Goal: Task Accomplishment & Management: Use online tool/utility

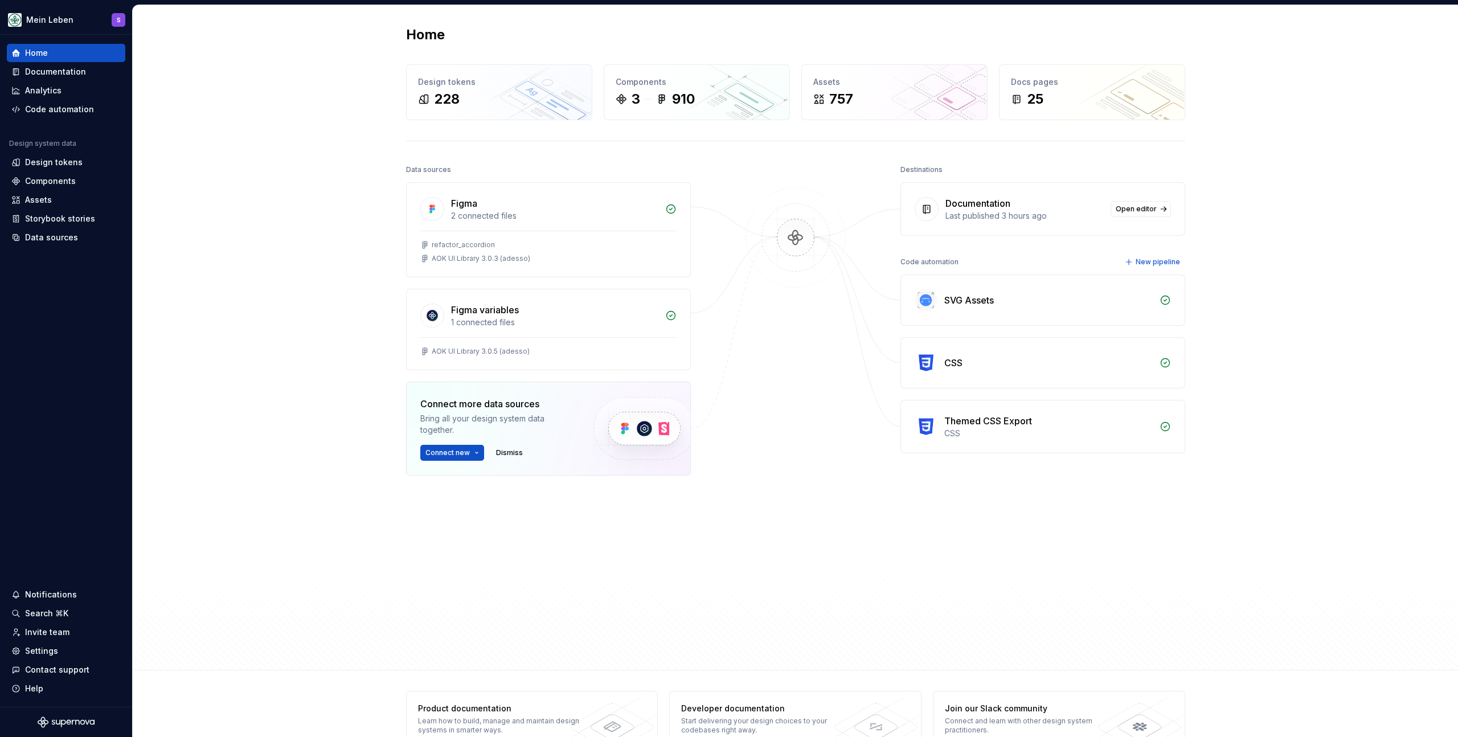
click at [798, 452] on div at bounding box center [796, 383] width 114 height 442
click at [799, 500] on div at bounding box center [796, 383] width 114 height 442
click at [792, 502] on div at bounding box center [796, 383] width 114 height 442
click at [1077, 428] on div "CSS" at bounding box center [1049, 433] width 209 height 11
click at [64, 113] on div "Code automation" at bounding box center [59, 109] width 69 height 11
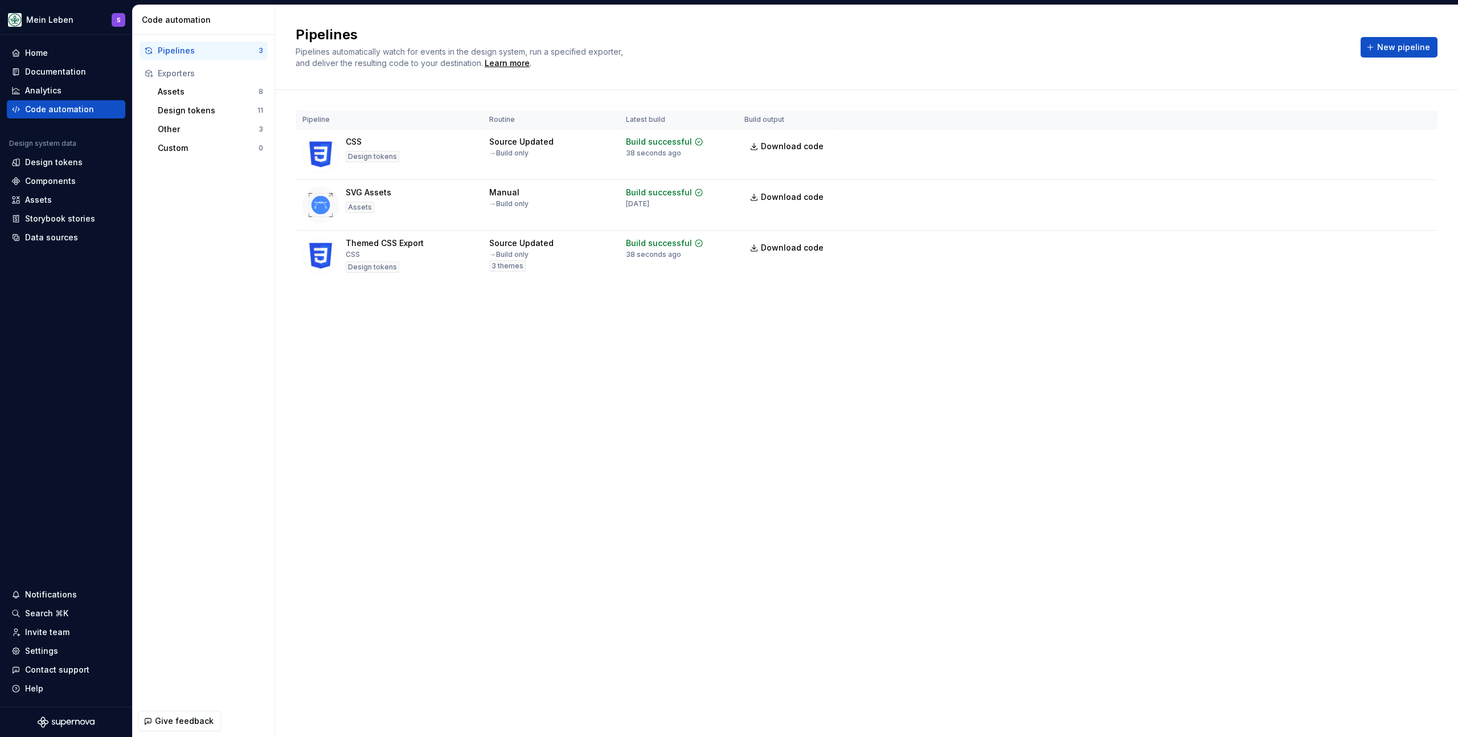
click at [709, 373] on div "Pipelines Pipelines automatically watch for events in the design system, run a …" at bounding box center [866, 371] width 1183 height 732
click at [713, 368] on div "Pipelines Pipelines automatically watch for events in the design system, run a …" at bounding box center [866, 371] width 1183 height 732
click at [1421, 241] on html "Mein Leben S Home Documentation Analytics Code automation Design system data De…" at bounding box center [729, 368] width 1458 height 737
click at [1404, 271] on div "Edit pipeline" at bounding box center [1406, 269] width 97 height 11
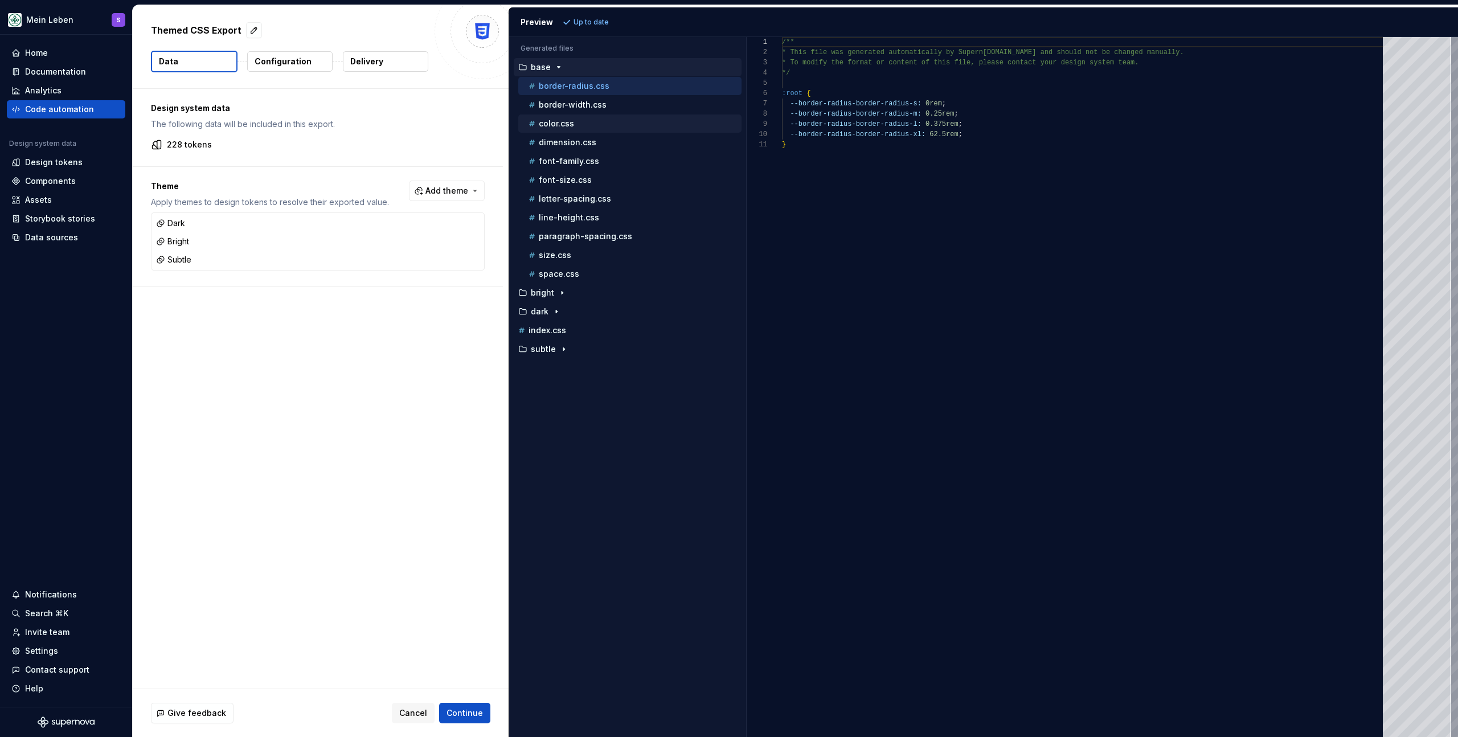
click at [565, 128] on div "color.css" at bounding box center [633, 123] width 215 height 11
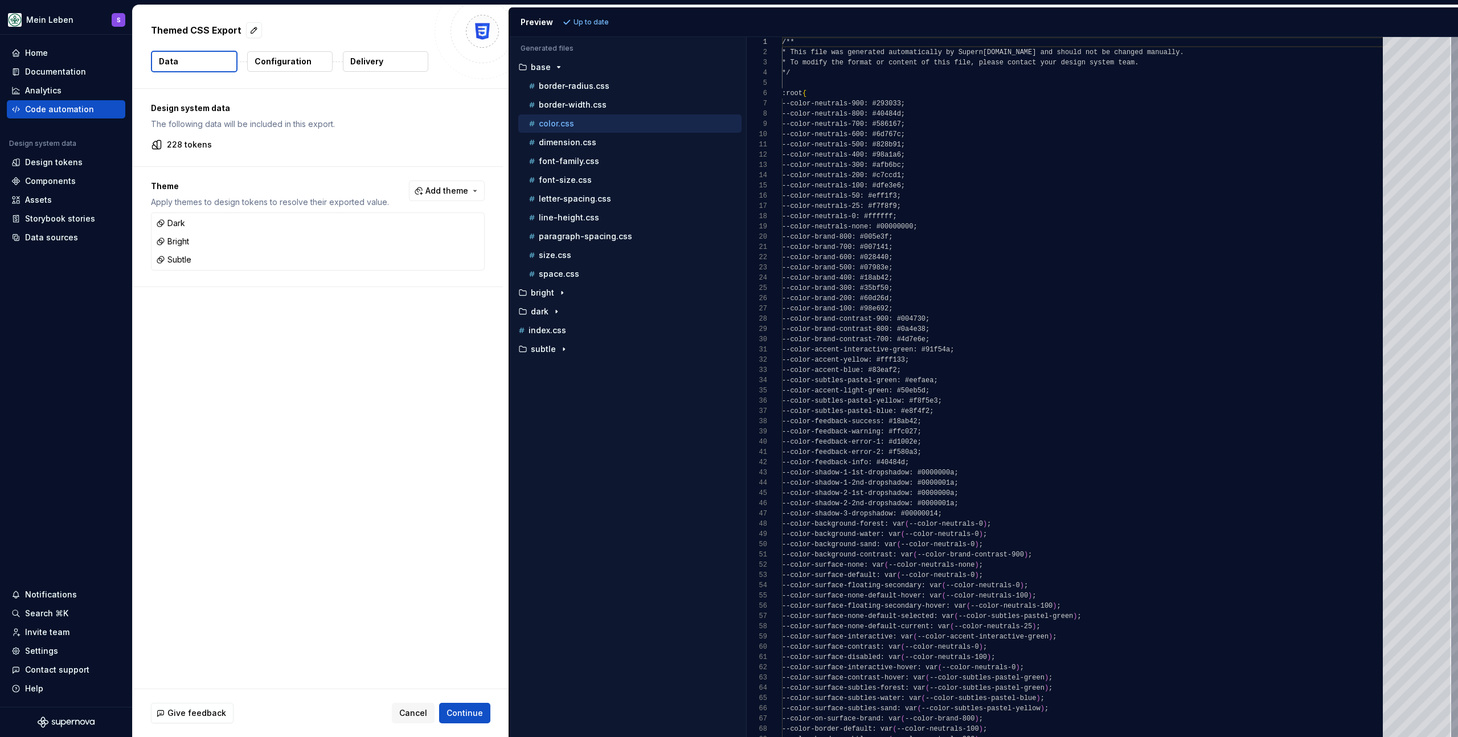
scroll to position [103, 0]
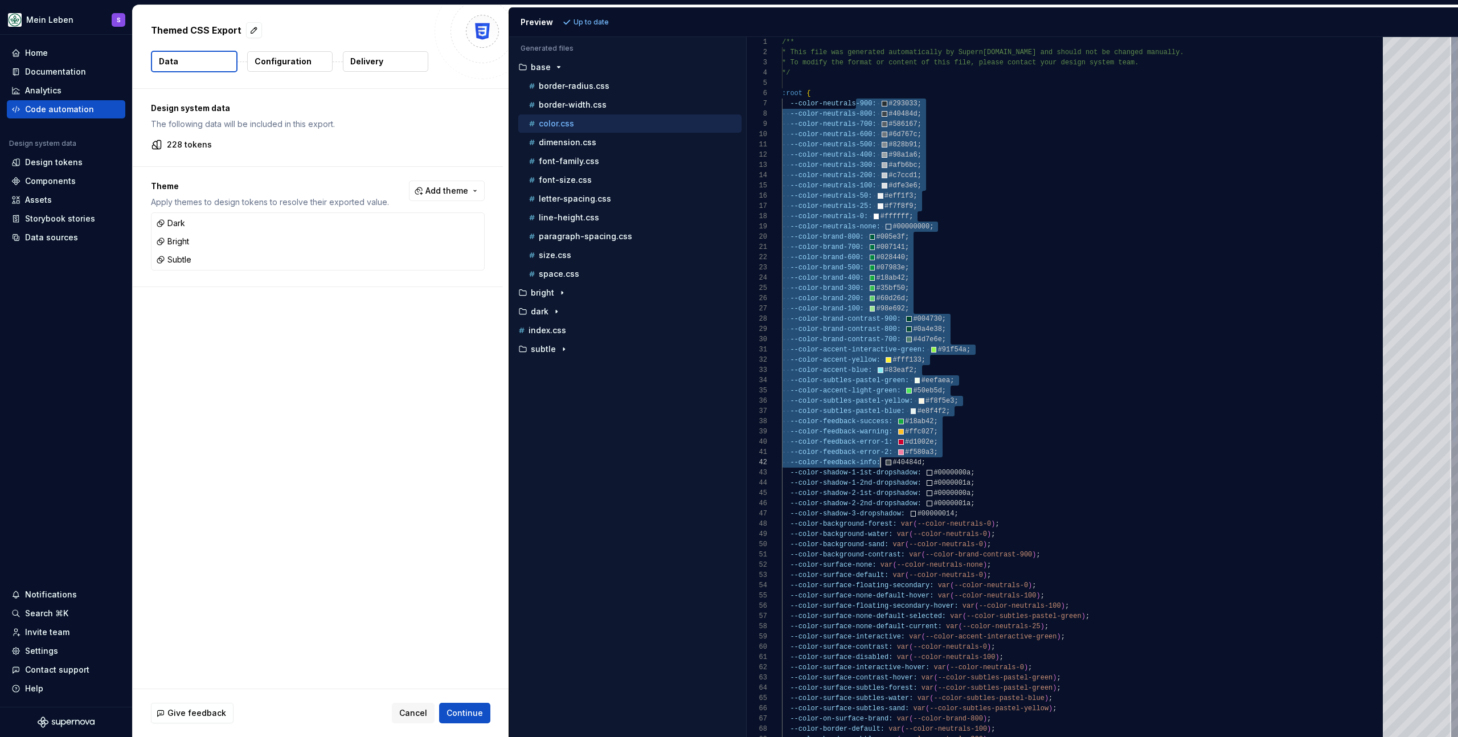
drag, startPoint x: 855, startPoint y: 108, endPoint x: 881, endPoint y: 470, distance: 363.3
click at [881, 470] on div "--color-background-sand: var ( --color-neutrals-0 ) ; --color-background-contra…" at bounding box center [1086, 642] width 608 height 1210
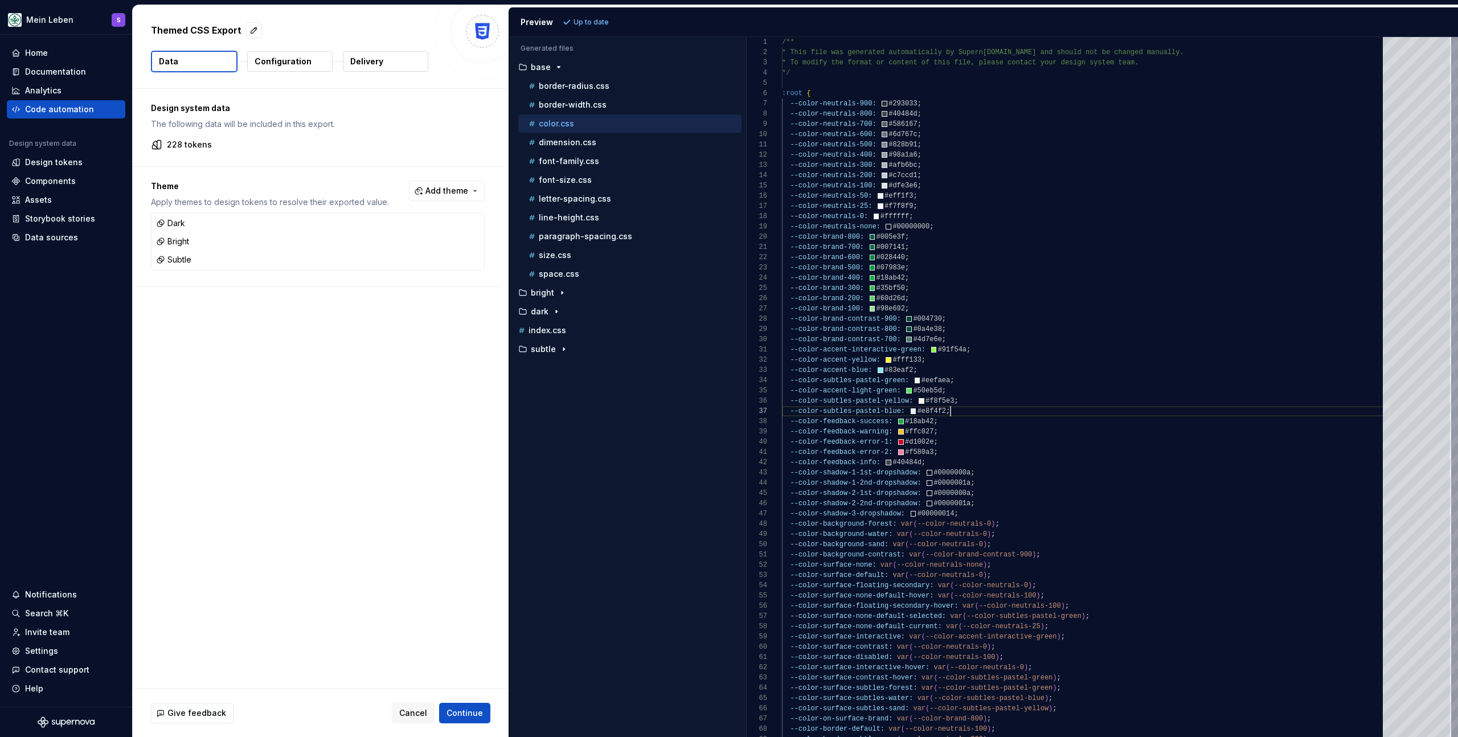
click at [1027, 408] on div "--color-background-sand: var ( --color-neutrals-0 ) ; --color-background-contra…" at bounding box center [1086, 642] width 608 height 1210
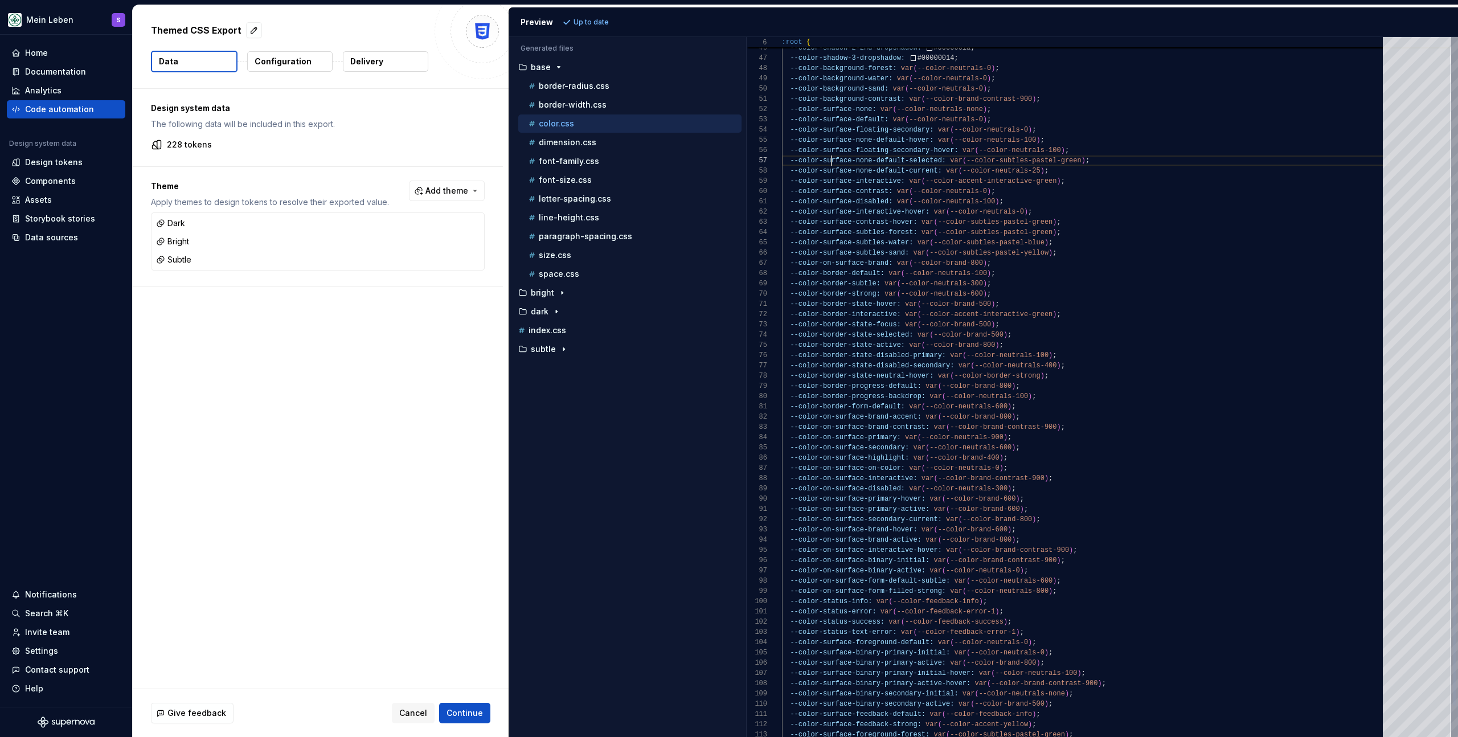
scroll to position [62, 107]
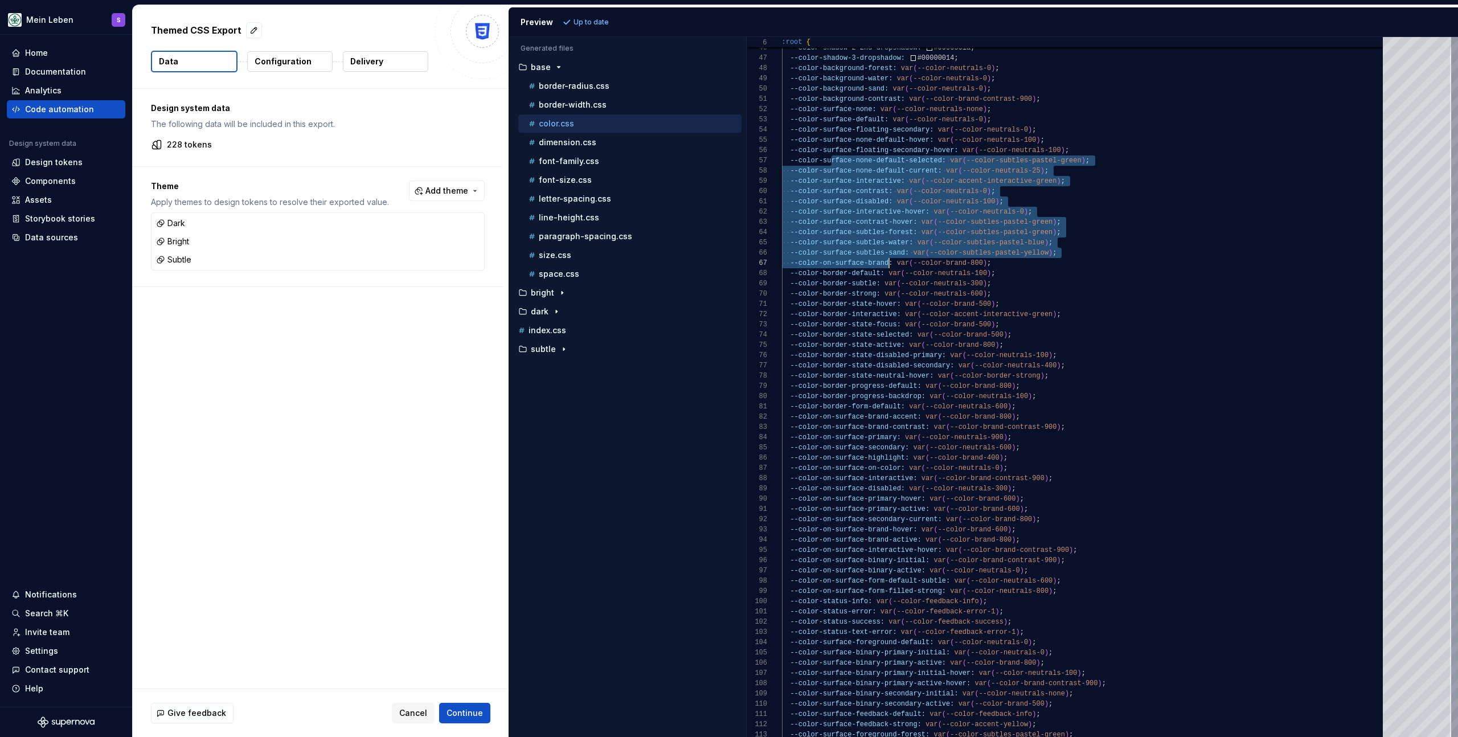
drag, startPoint x: 832, startPoint y: 165, endPoint x: 889, endPoint y: 263, distance: 113.3
click at [889, 263] on div "--color-background-sand: var ( --color-neutrals-0 ) ; --color-background-contra…" at bounding box center [1086, 186] width 608 height 1210
click at [864, 263] on div "--color-background-sand: var ( --color-neutrals-0 ) ; --color-background-contra…" at bounding box center [1086, 186] width 608 height 1210
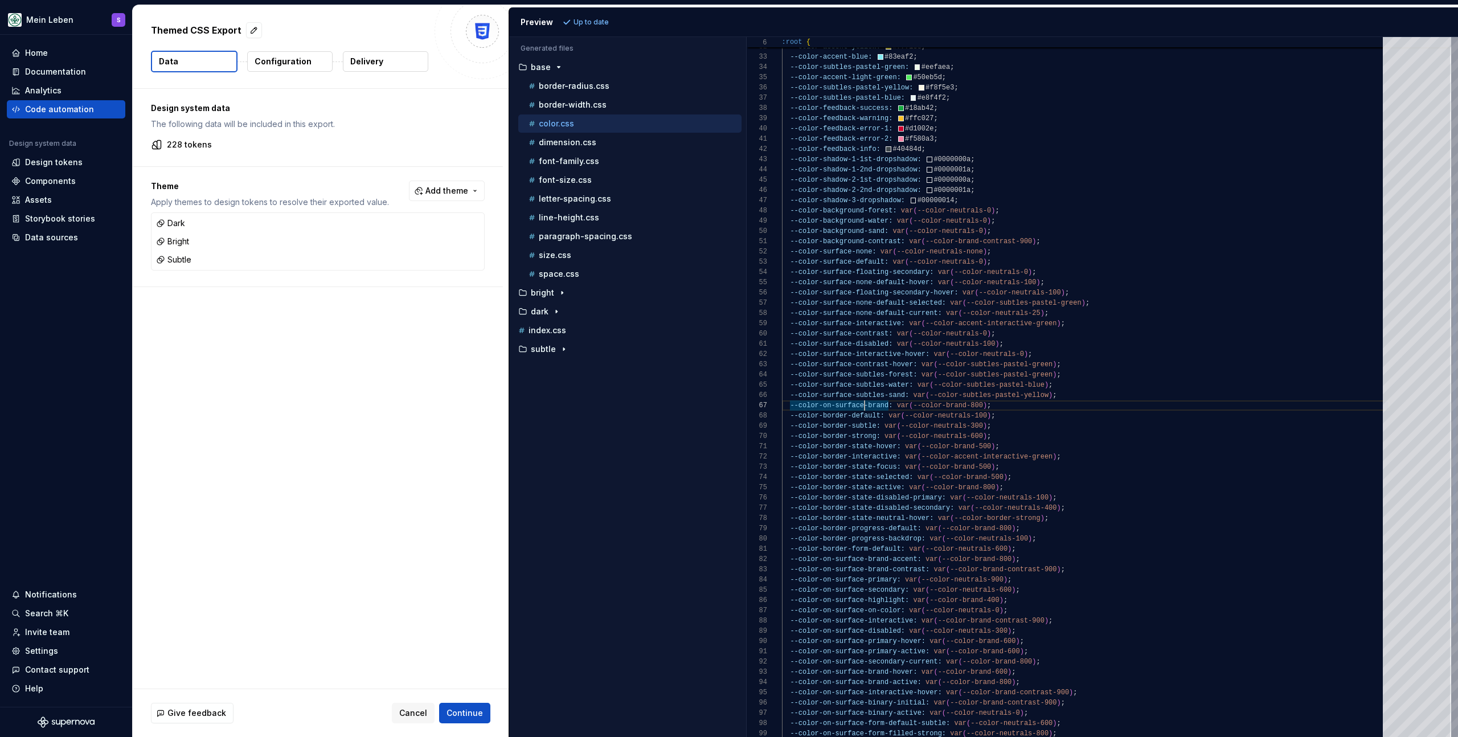
click at [937, 355] on div "--color-background-sand: var ( --color-neutrals-0 ) ; --color-background-contra…" at bounding box center [1086, 329] width 608 height 1210
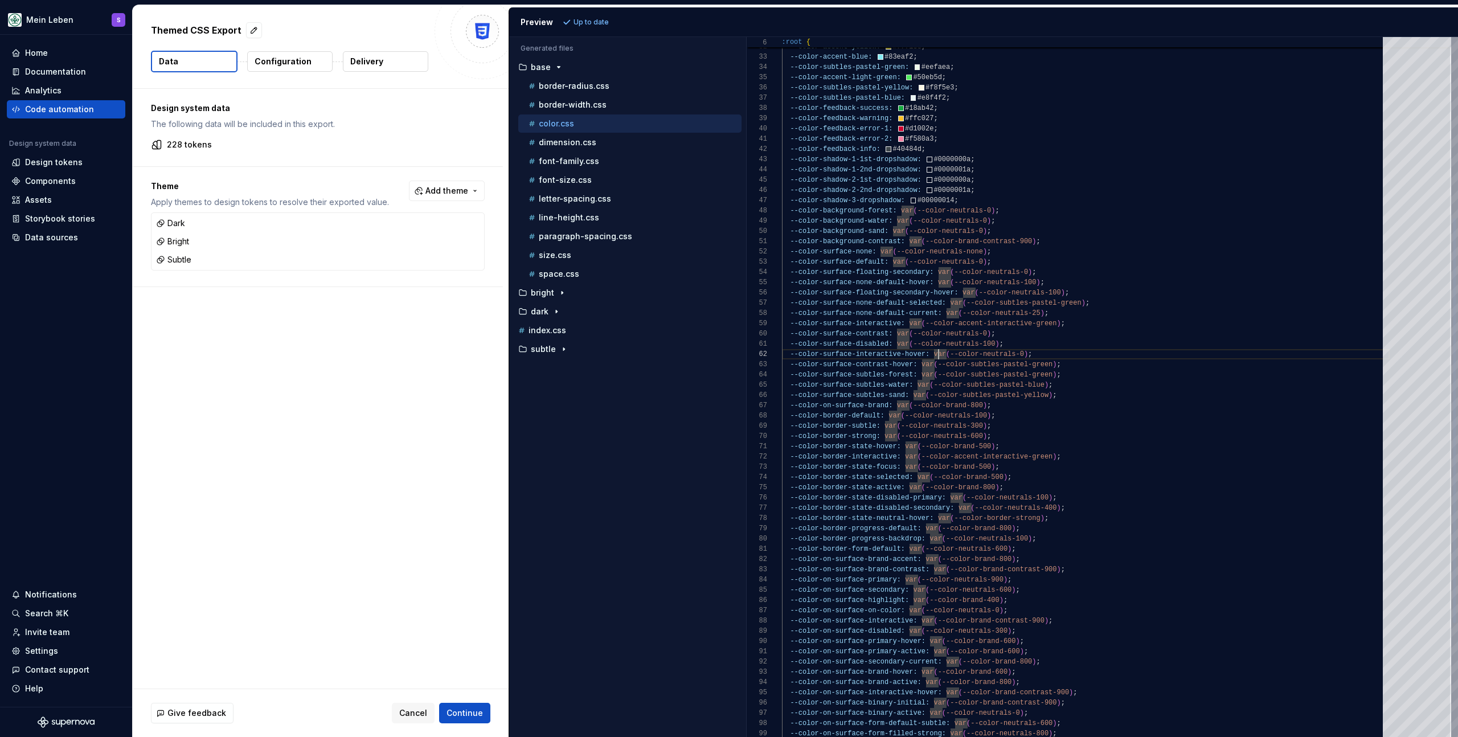
click at [1053, 215] on div "--color-background-sand: var ( --color-neutrals-0 ) ; --color-background-contra…" at bounding box center [1086, 329] width 608 height 1210
click at [1016, 210] on div "--color-background-sand: var ( --color-neutrals-0 ) ; --color-background-contra…" at bounding box center [1086, 329] width 608 height 1210
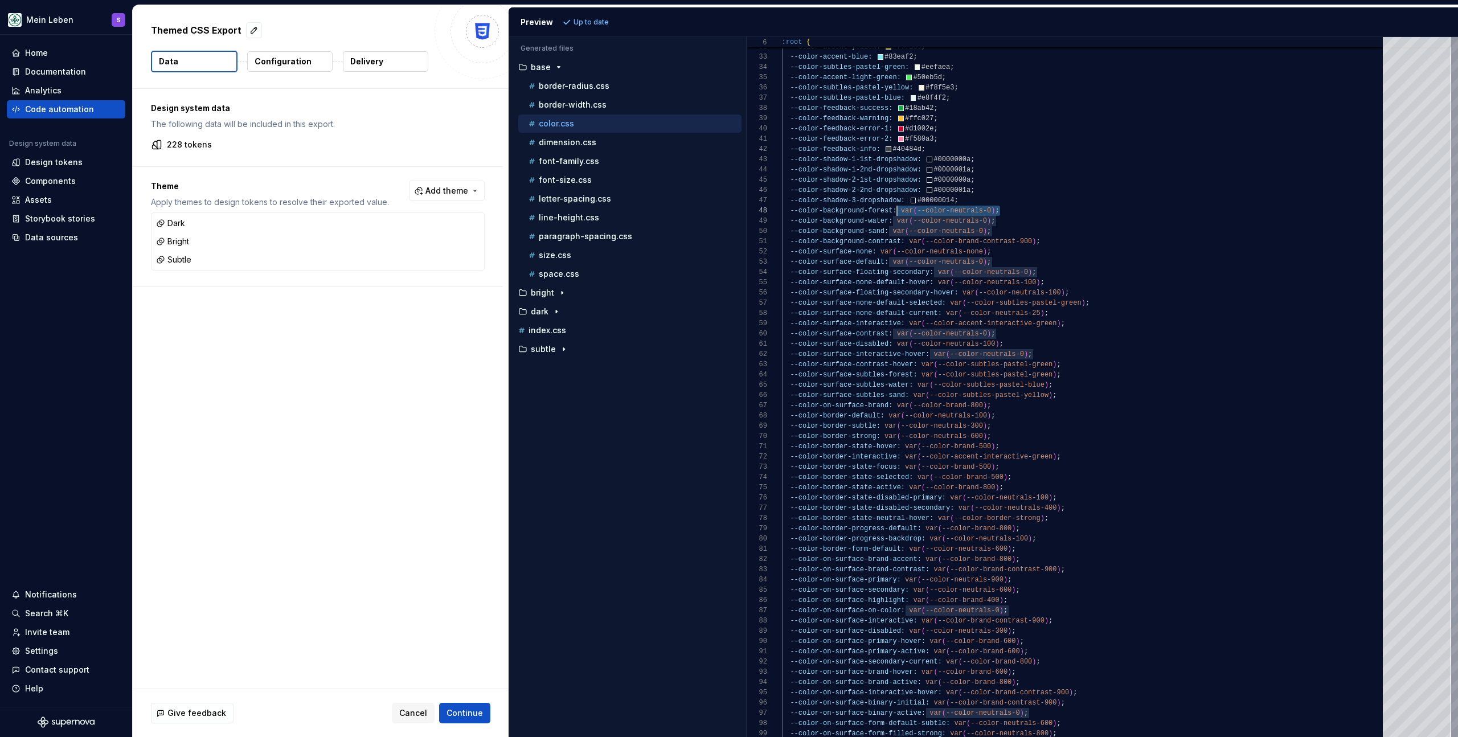
drag, startPoint x: 1016, startPoint y: 210, endPoint x: 900, endPoint y: 211, distance: 115.7
click at [898, 211] on div "--color-background-sand: var ( --color-neutrals-0 ) ; --color-background-contra…" at bounding box center [1086, 329] width 608 height 1210
click at [1092, 210] on div "--color-background-sand: var ( --color-neutrals-0 ) ; --color-background-contra…" at bounding box center [1086, 329] width 608 height 1210
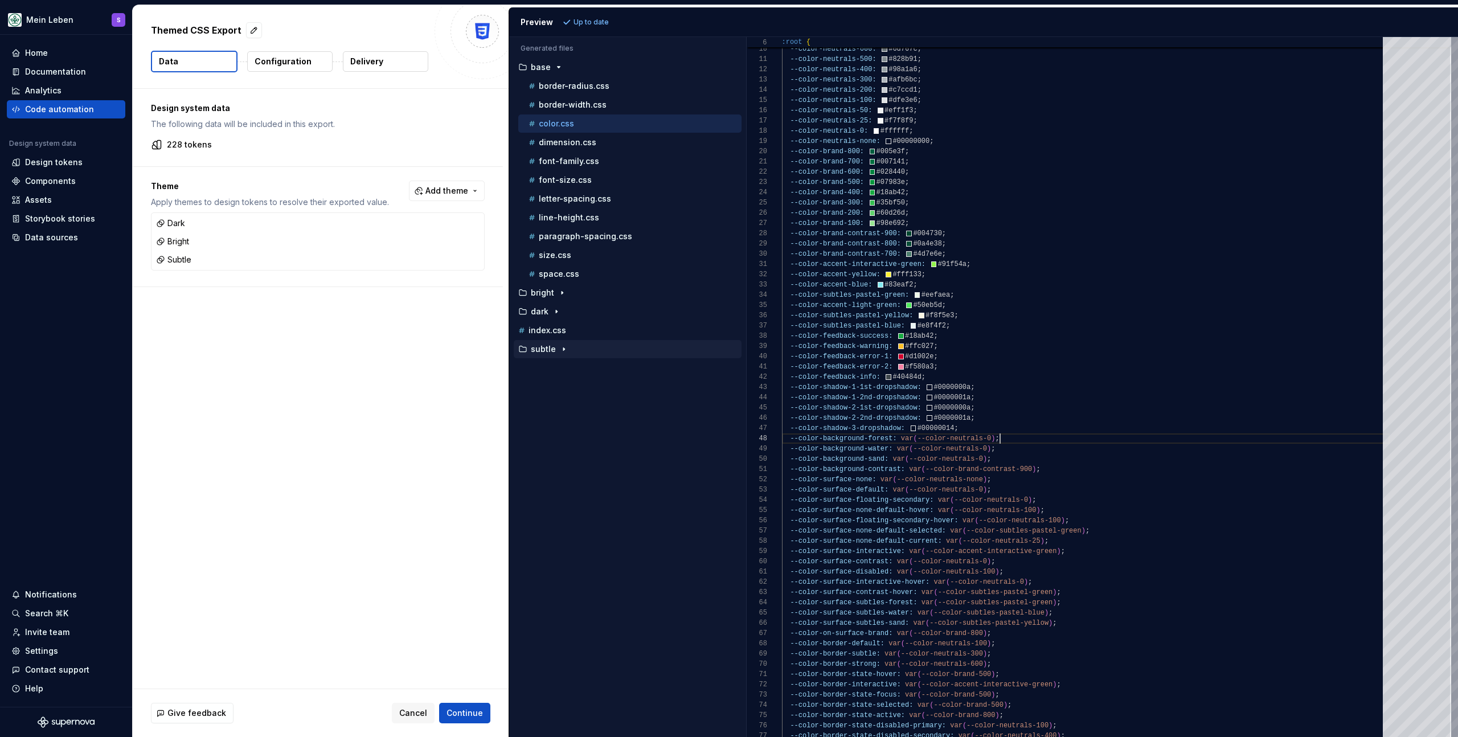
click at [558, 358] on div "subtle" at bounding box center [628, 349] width 228 height 18
click at [561, 353] on icon "button" at bounding box center [563, 349] width 9 height 9
click at [554, 367] on p "color.css" at bounding box center [556, 367] width 35 height 9
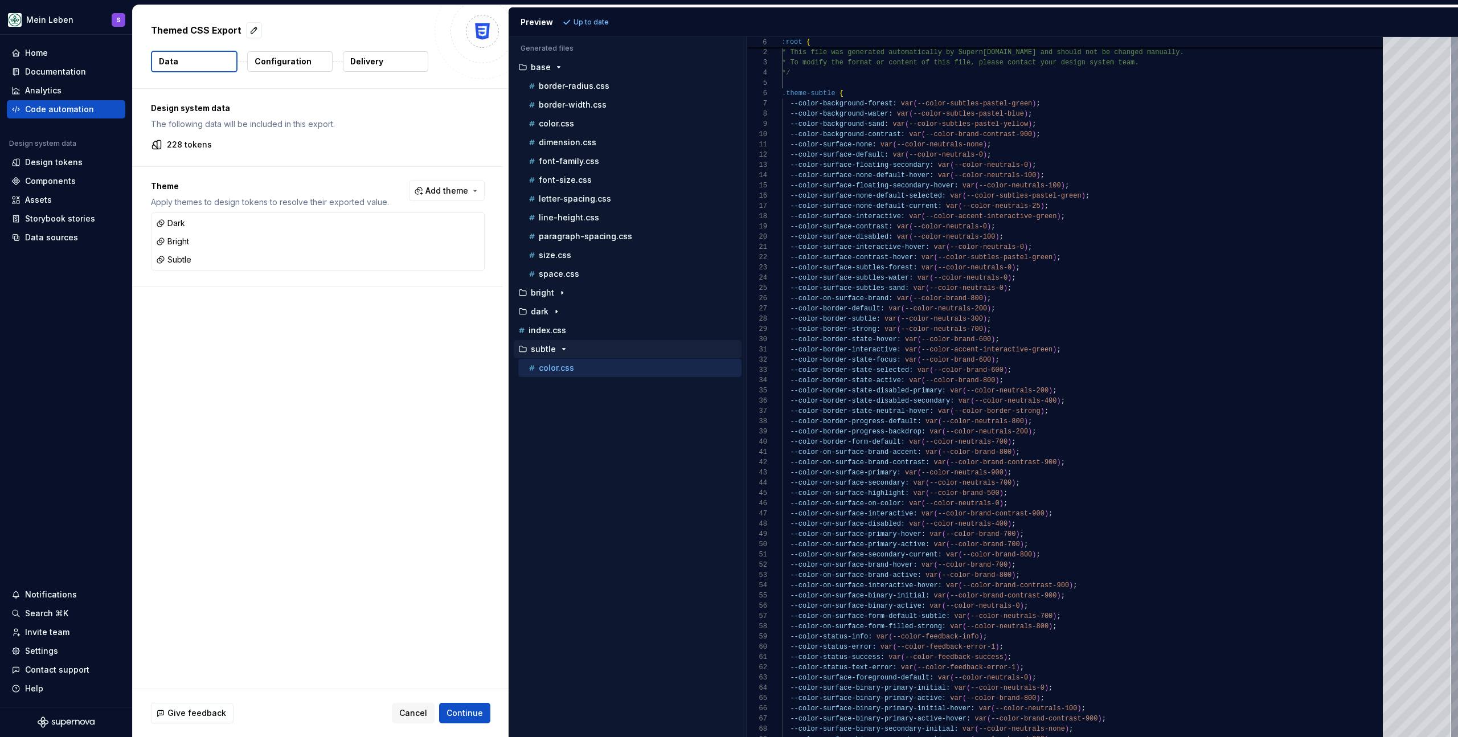
scroll to position [103, 0]
drag, startPoint x: 811, startPoint y: 95, endPoint x: 880, endPoint y: 97, distance: 69.0
click at [880, 97] on div "--color-background-sand: var ( --color-subtles-pastel-yellow ) ; --color-backgr…" at bounding box center [1086, 432] width 608 height 790
click at [907, 128] on div "--color-background-sand: var ( --color-subtles-pastel-yellow ) ; --color-backgr…" at bounding box center [1086, 432] width 608 height 790
drag, startPoint x: 845, startPoint y: 95, endPoint x: 789, endPoint y: 93, distance: 55.9
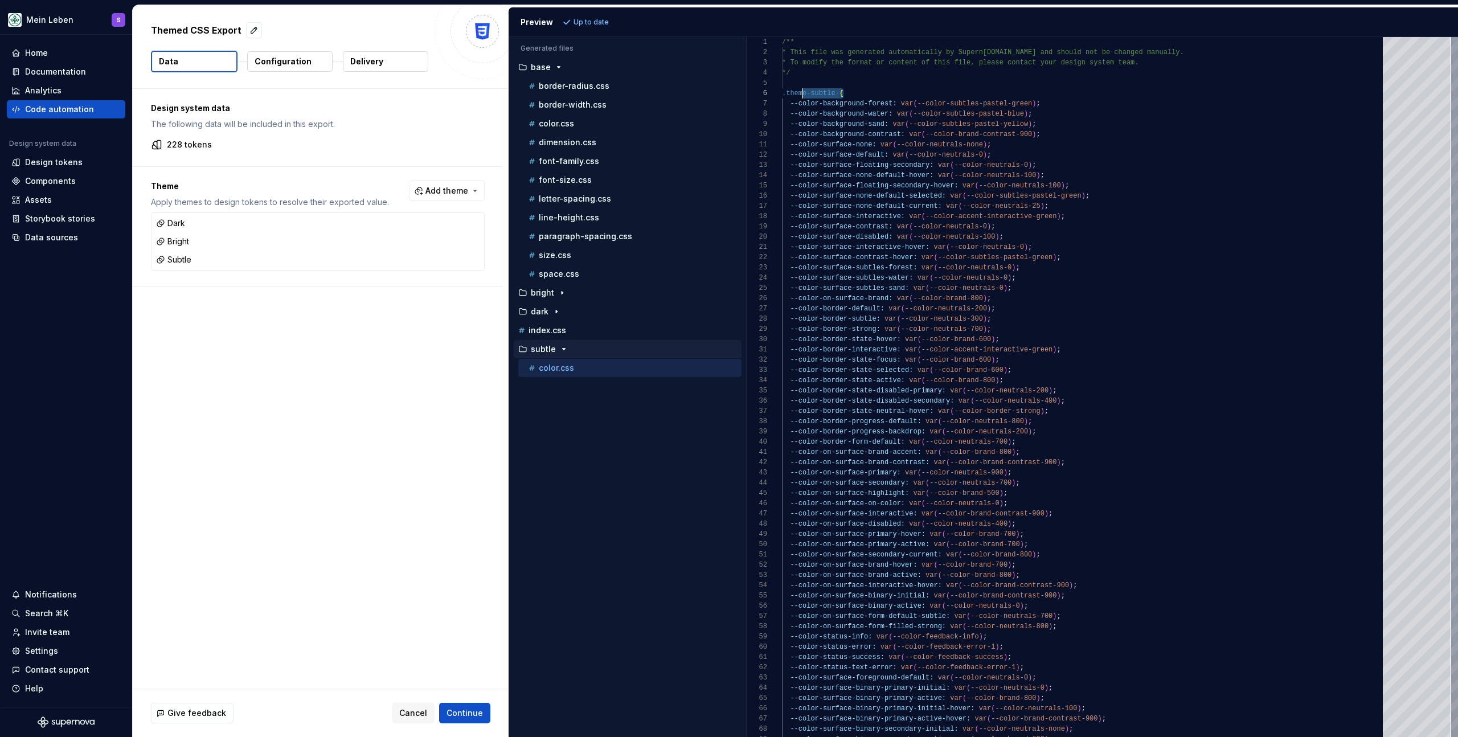
click at [785, 93] on div "--color-background-sand: var ( --color-subtles-pastel-yellow ) ; --color-backgr…" at bounding box center [1086, 432] width 608 height 790
click at [892, 91] on div "--color-background-sand: var ( --color-subtles-pastel-yellow ) ; --color-backgr…" at bounding box center [1086, 432] width 608 height 790
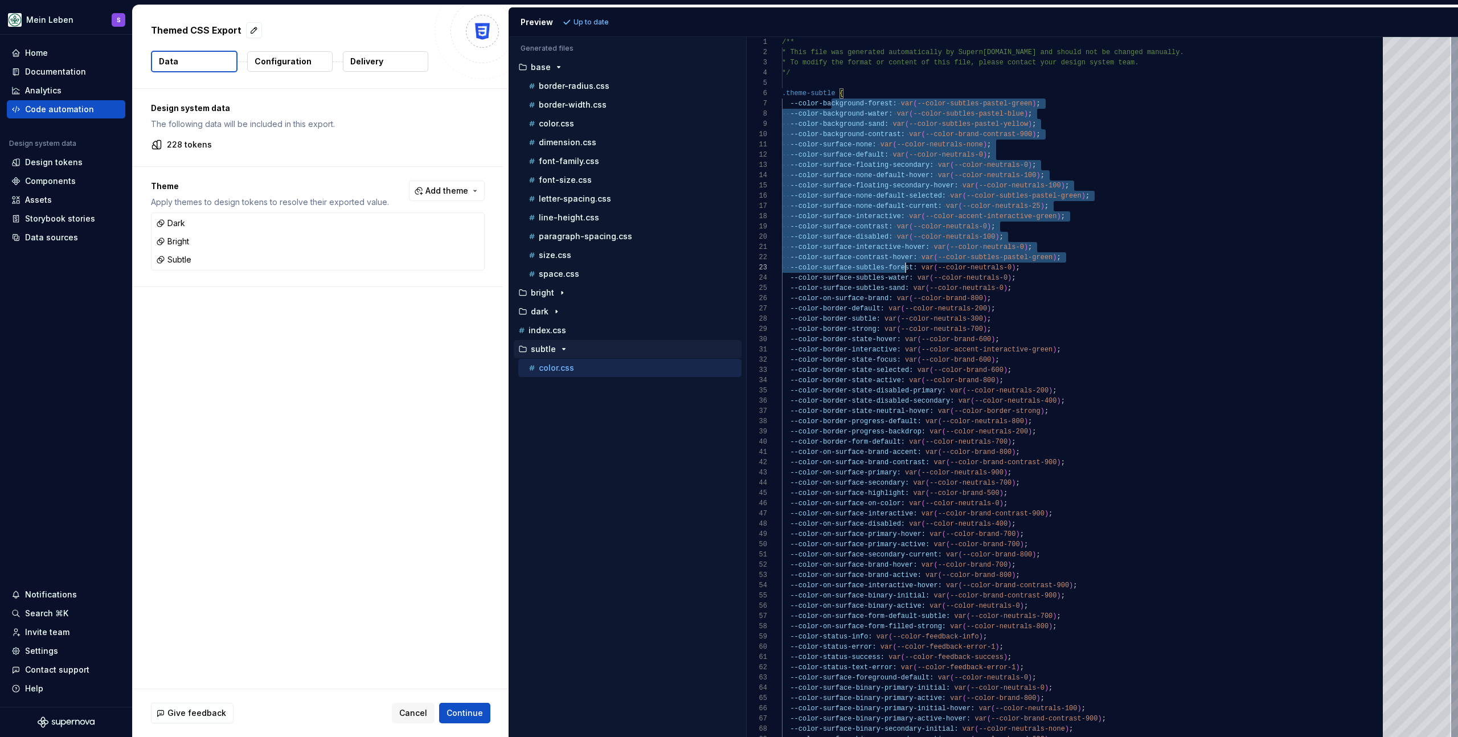
drag, startPoint x: 867, startPoint y: 178, endPoint x: 958, endPoint y: 260, distance: 123.1
click at [905, 272] on div "--color-background-sand: var ( --color-subtles-pastel-yellow ) ; --color-backgr…" at bounding box center [1086, 432] width 608 height 790
click at [1112, 231] on div "--color-background-sand: var ( --color-subtles-pastel-yellow ) ; --color-backgr…" at bounding box center [1086, 432] width 608 height 790
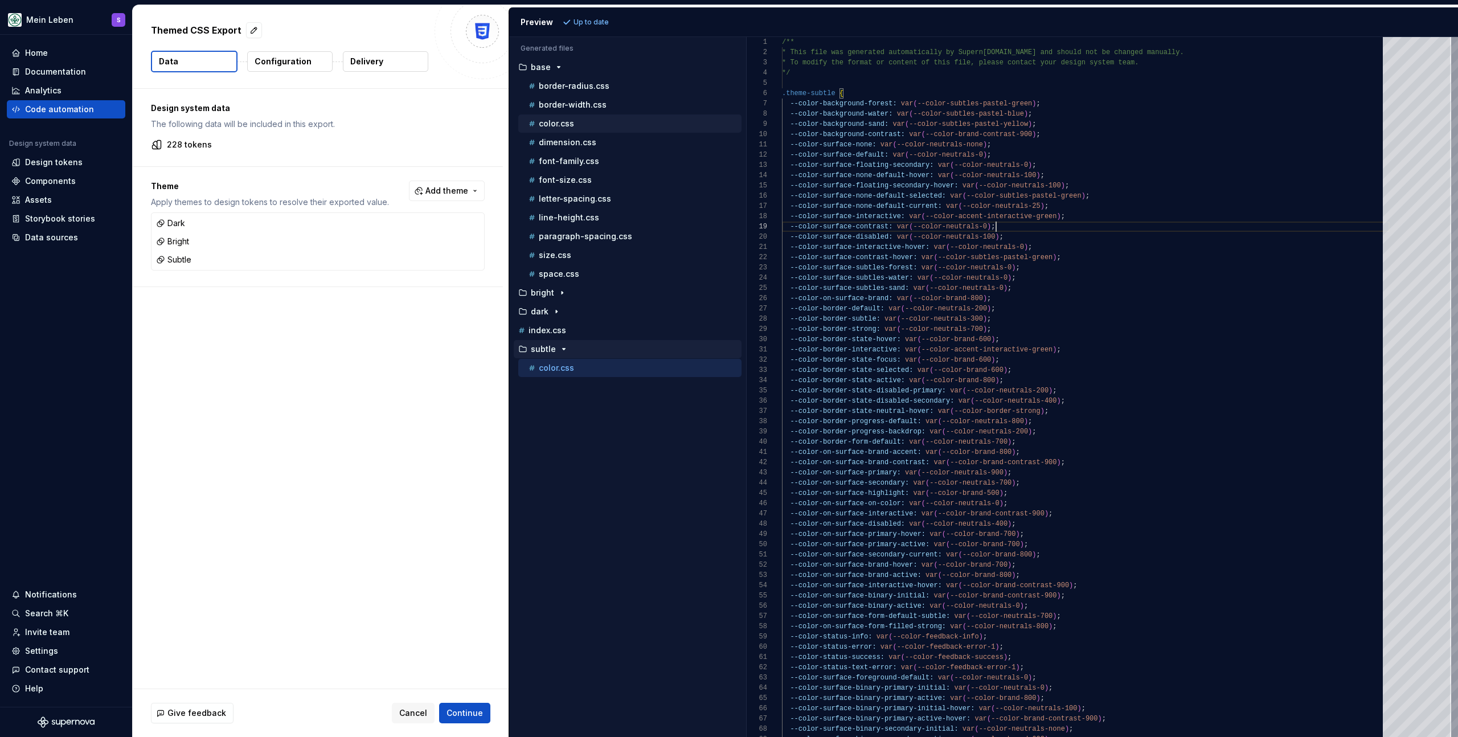
click at [544, 118] on div "color.css" at bounding box center [633, 123] width 215 height 11
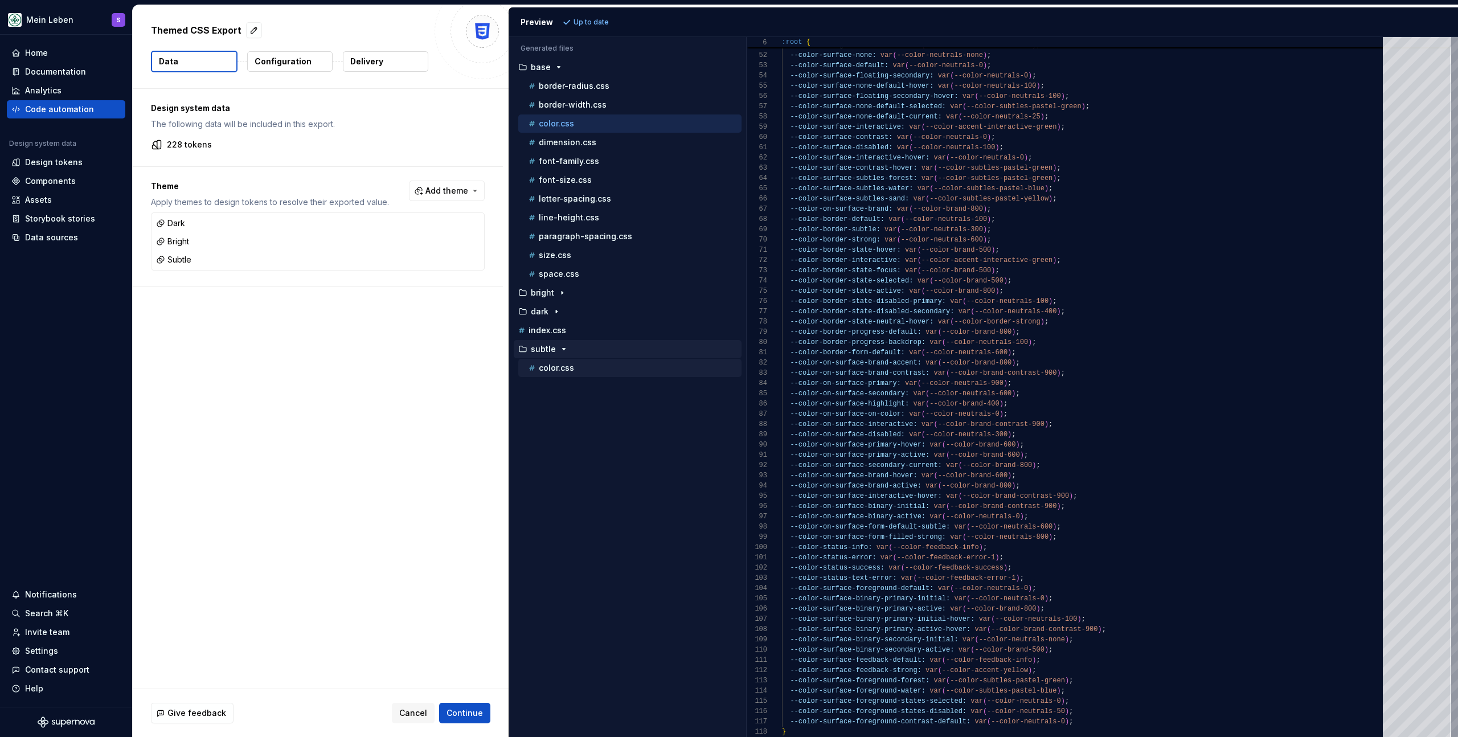
click at [560, 364] on p "color.css" at bounding box center [556, 367] width 35 height 9
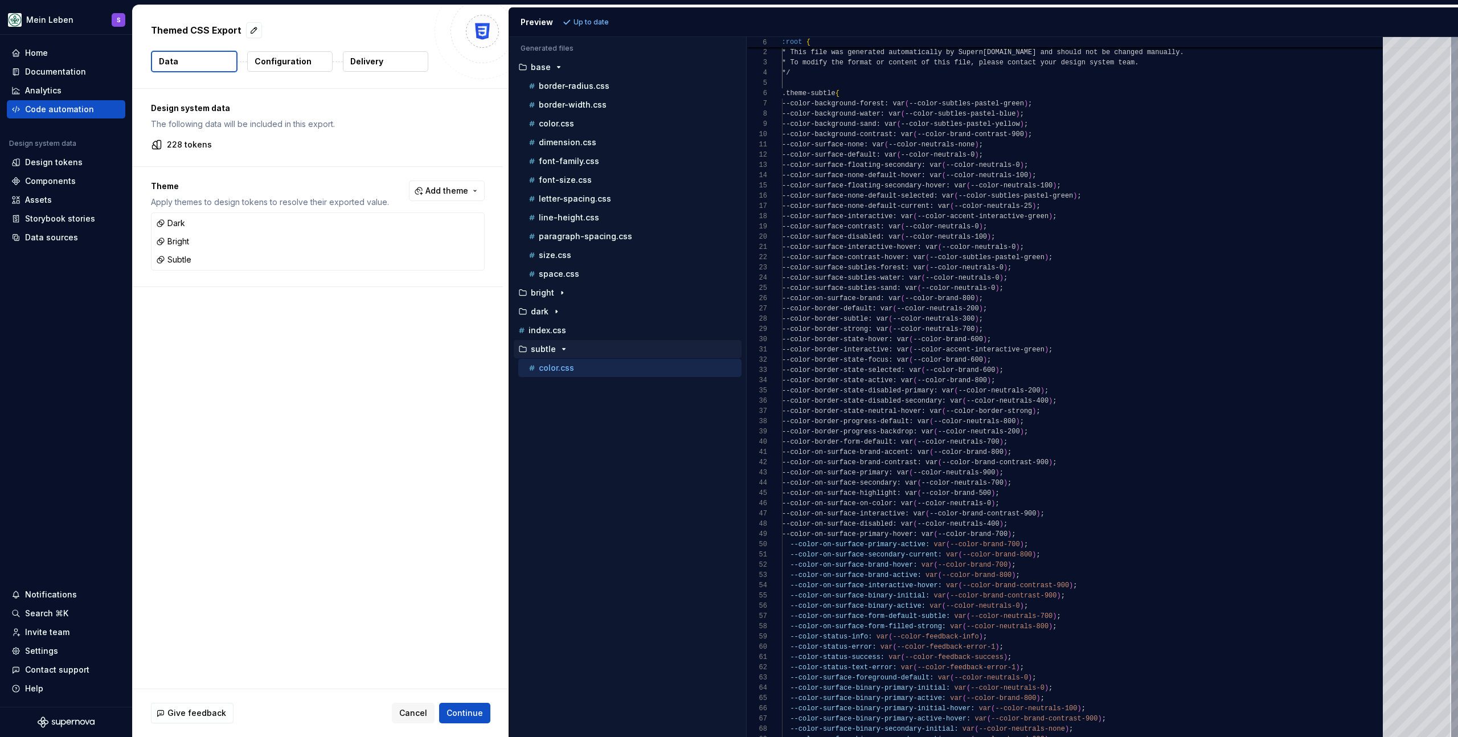
click at [560, 364] on p "color.css" at bounding box center [556, 367] width 35 height 9
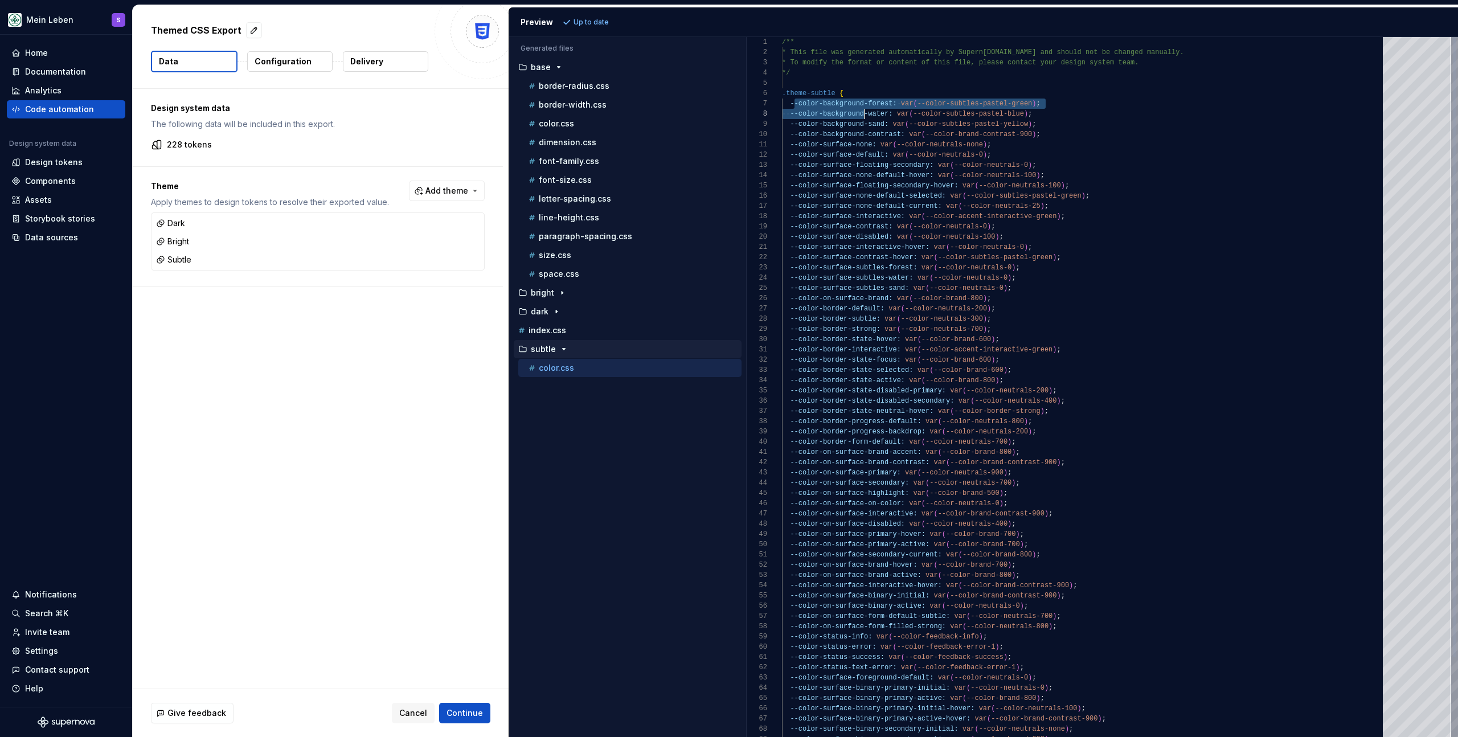
drag, startPoint x: 792, startPoint y: 106, endPoint x: 865, endPoint y: 117, distance: 73.8
click at [866, 117] on div "/** * This file was generated automatically by Supern [DOMAIN_NAME] and should …" at bounding box center [1086, 432] width 608 height 790
click at [861, 95] on div "/** * This file was generated automatically by Supern [DOMAIN_NAME] and should …" at bounding box center [1086, 432] width 608 height 790
click at [558, 313] on icon "button" at bounding box center [556, 311] width 9 height 9
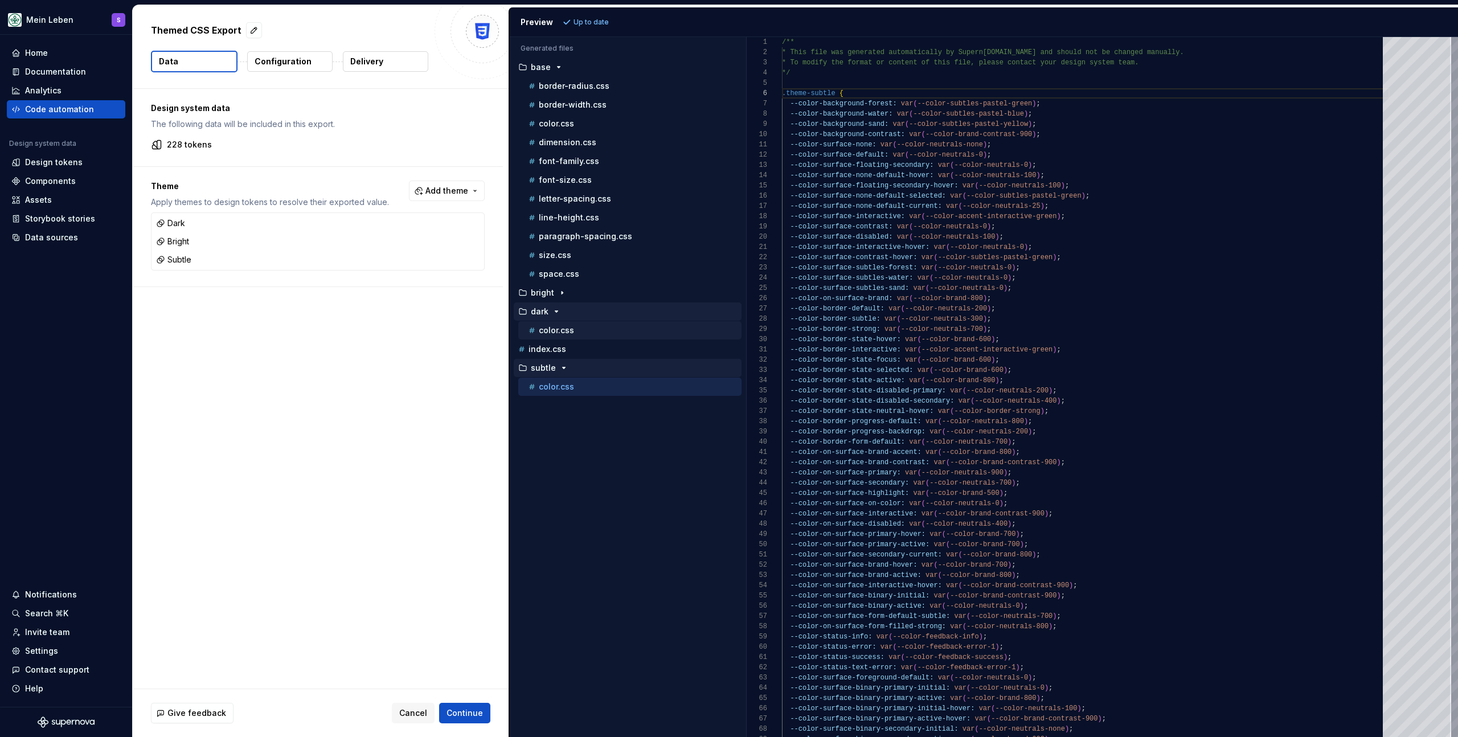
click at [562, 332] on p "color.css" at bounding box center [556, 330] width 35 height 9
type textarea "**********"
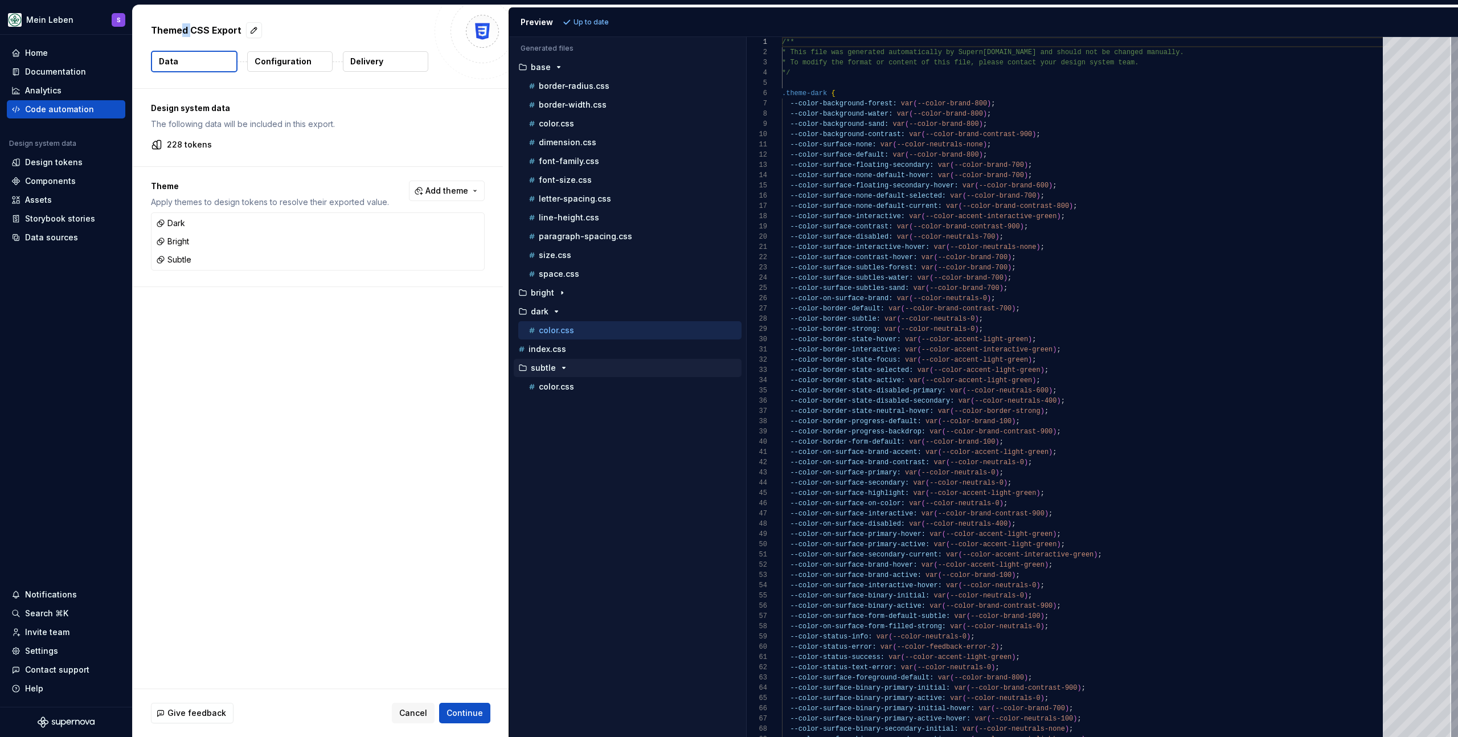
drag, startPoint x: 185, startPoint y: 30, endPoint x: 192, endPoint y: 30, distance: 7.4
click at [192, 30] on p "Themed CSS Export" at bounding box center [196, 30] width 91 height 14
click at [324, 22] on div "Themed CSS Export" at bounding box center [289, 30] width 277 height 21
click at [300, 52] on button "Configuration" at bounding box center [289, 61] width 85 height 21
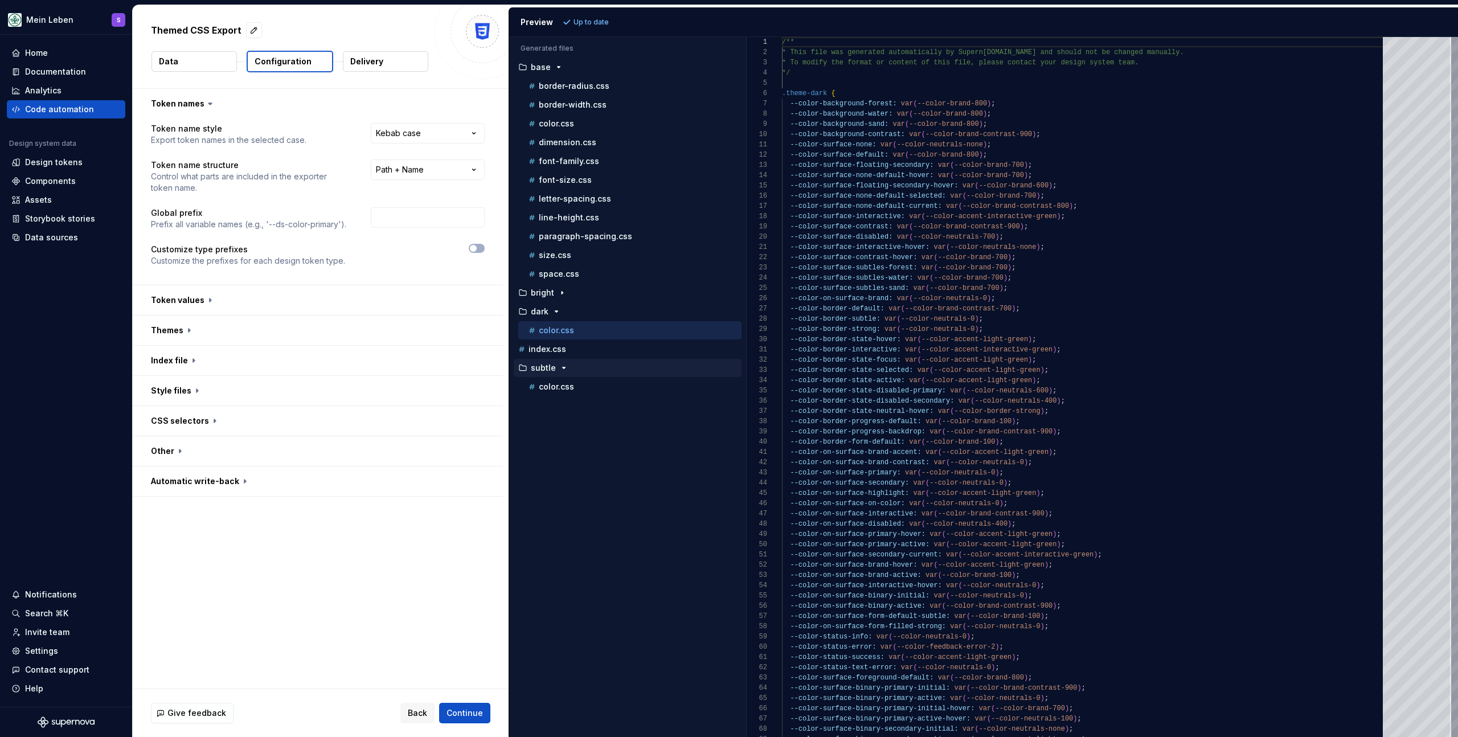
click at [202, 60] on button "Data" at bounding box center [194, 61] width 85 height 21
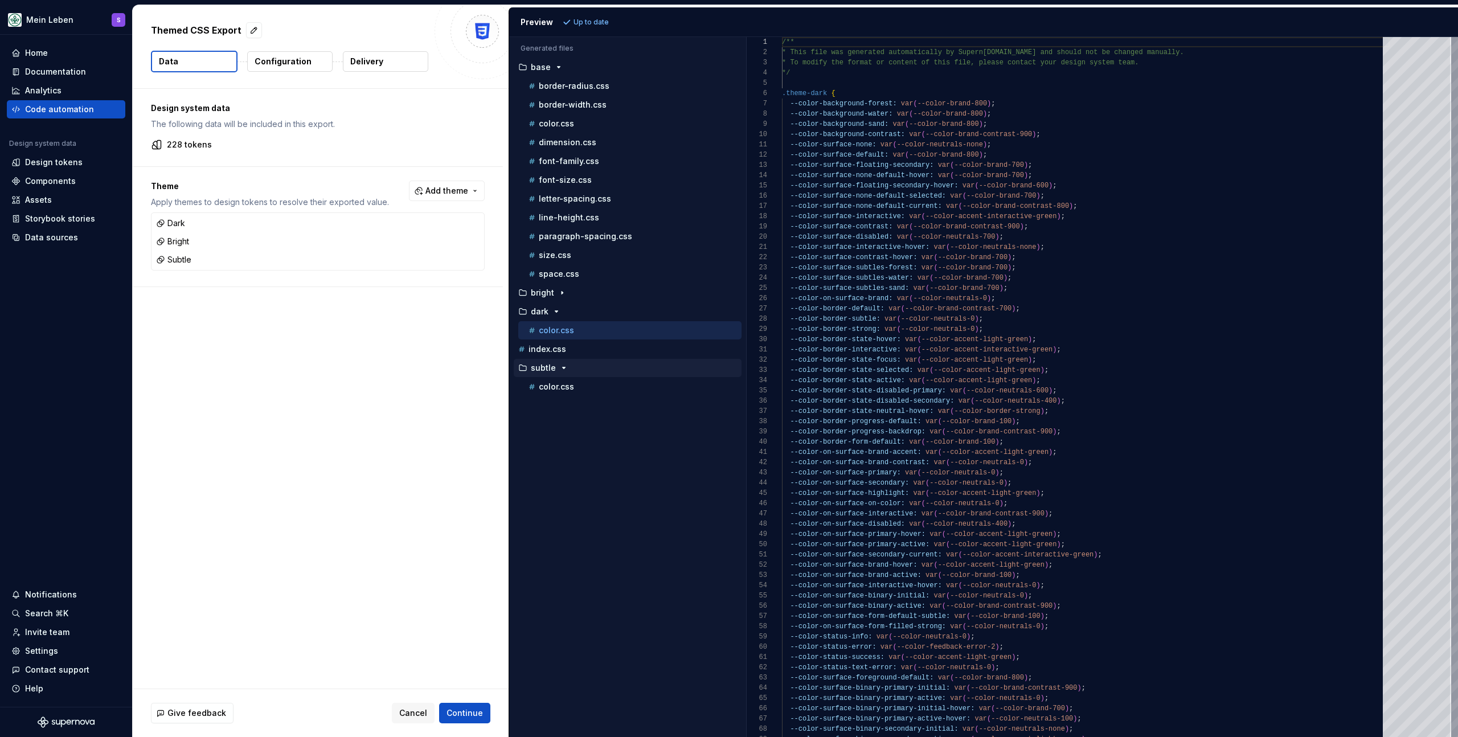
click at [309, 62] on button "Configuration" at bounding box center [289, 61] width 85 height 21
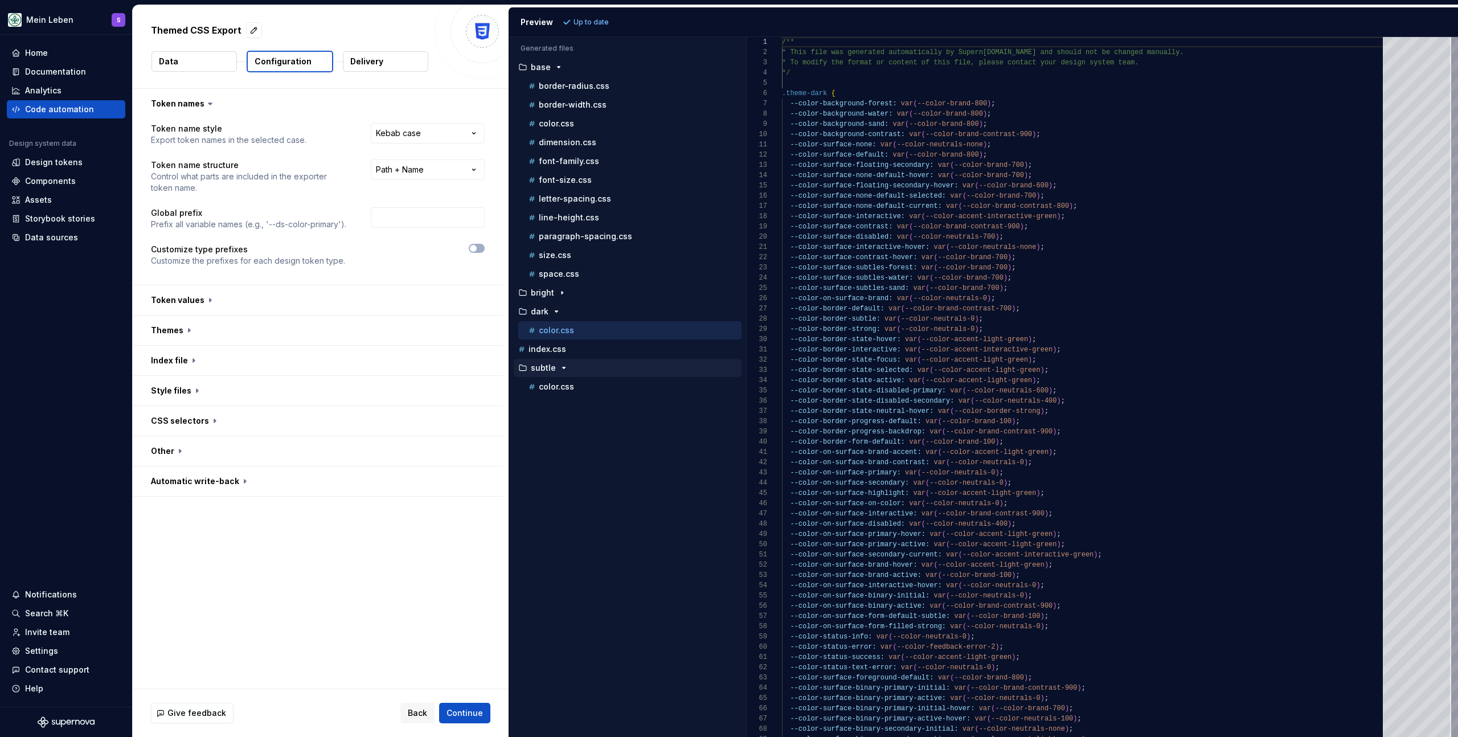
click at [218, 70] on button "Data" at bounding box center [194, 61] width 85 height 21
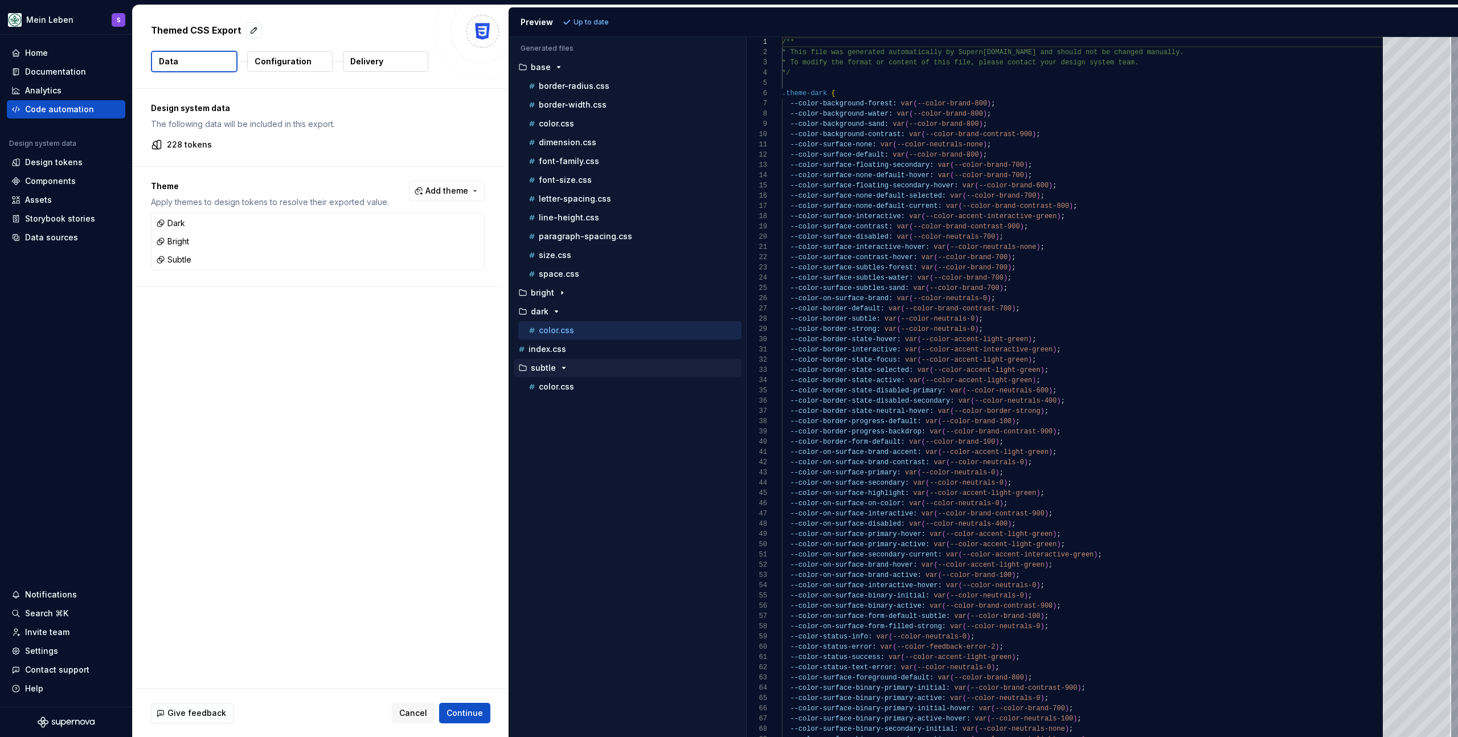
click at [630, 475] on div "Accessibility guide for tree . Navigate the tree with the arrow keys. Common tr…" at bounding box center [627, 396] width 237 height 682
click at [608, 470] on div "Accessibility guide for tree . Navigate the tree with the arrow keys. Common tr…" at bounding box center [627, 396] width 237 height 682
click at [613, 476] on div "Accessibility guide for tree . Navigate the tree with the arrow keys. Common tr…" at bounding box center [627, 396] width 237 height 682
click at [614, 476] on div "Accessibility guide for tree . Navigate the tree with the arrow keys. Common tr…" at bounding box center [627, 396] width 237 height 682
click at [532, 473] on div "Accessibility guide for tree . Navigate the tree with the arrow keys. Common tr…" at bounding box center [627, 396] width 237 height 682
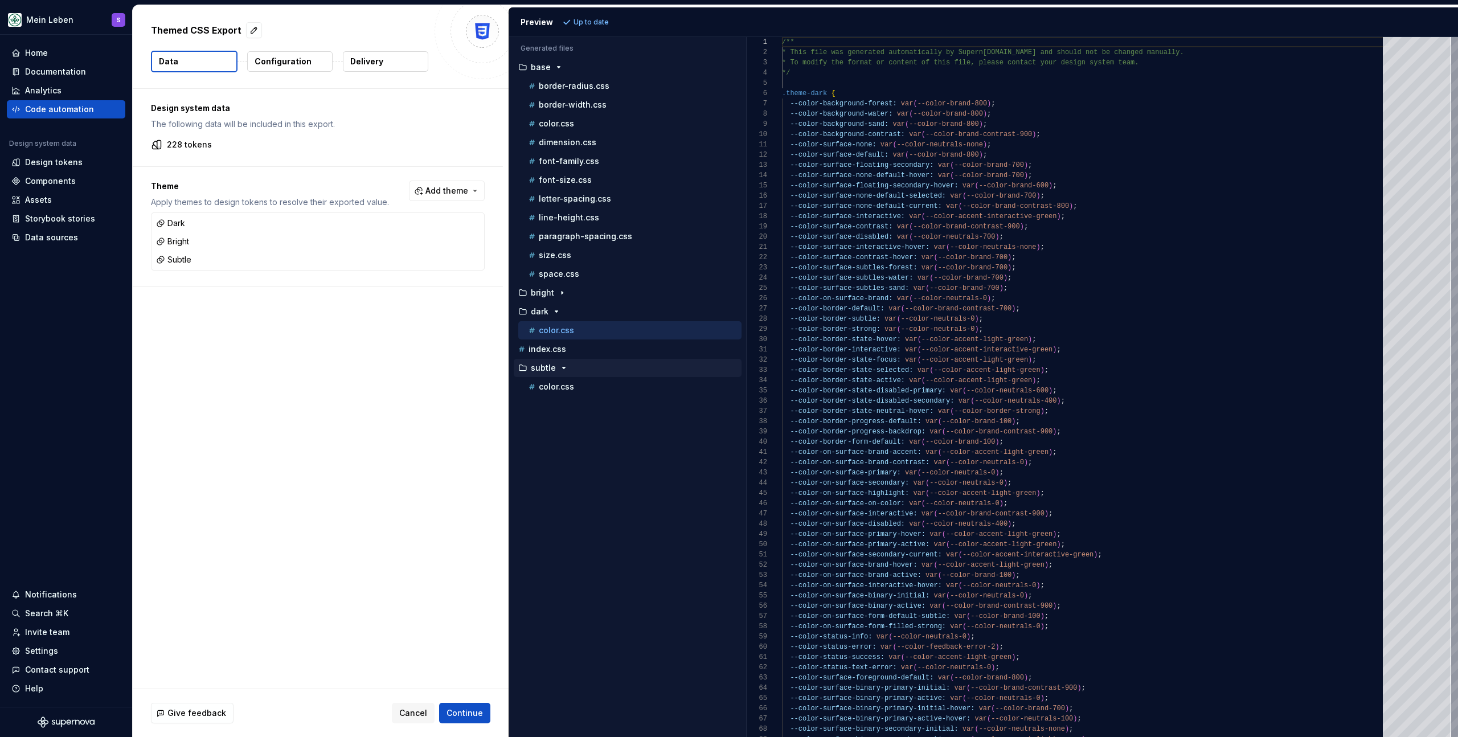
click at [532, 472] on div "Accessibility guide for tree . Navigate the tree with the arrow keys. Common tr…" at bounding box center [627, 396] width 237 height 682
drag, startPoint x: 163, startPoint y: 213, endPoint x: 212, endPoint y: 275, distance: 79.1
click at [212, 275] on div "Theme Apply themes to design tokens to resolve their exported value. Add theme …" at bounding box center [318, 227] width 370 height 120
click at [226, 299] on div "Design system data The following data will be included in this export. 228 toke…" at bounding box center [321, 389] width 376 height 600
click at [355, 115] on div "Design system data The following data will be included in this export." at bounding box center [318, 116] width 334 height 27
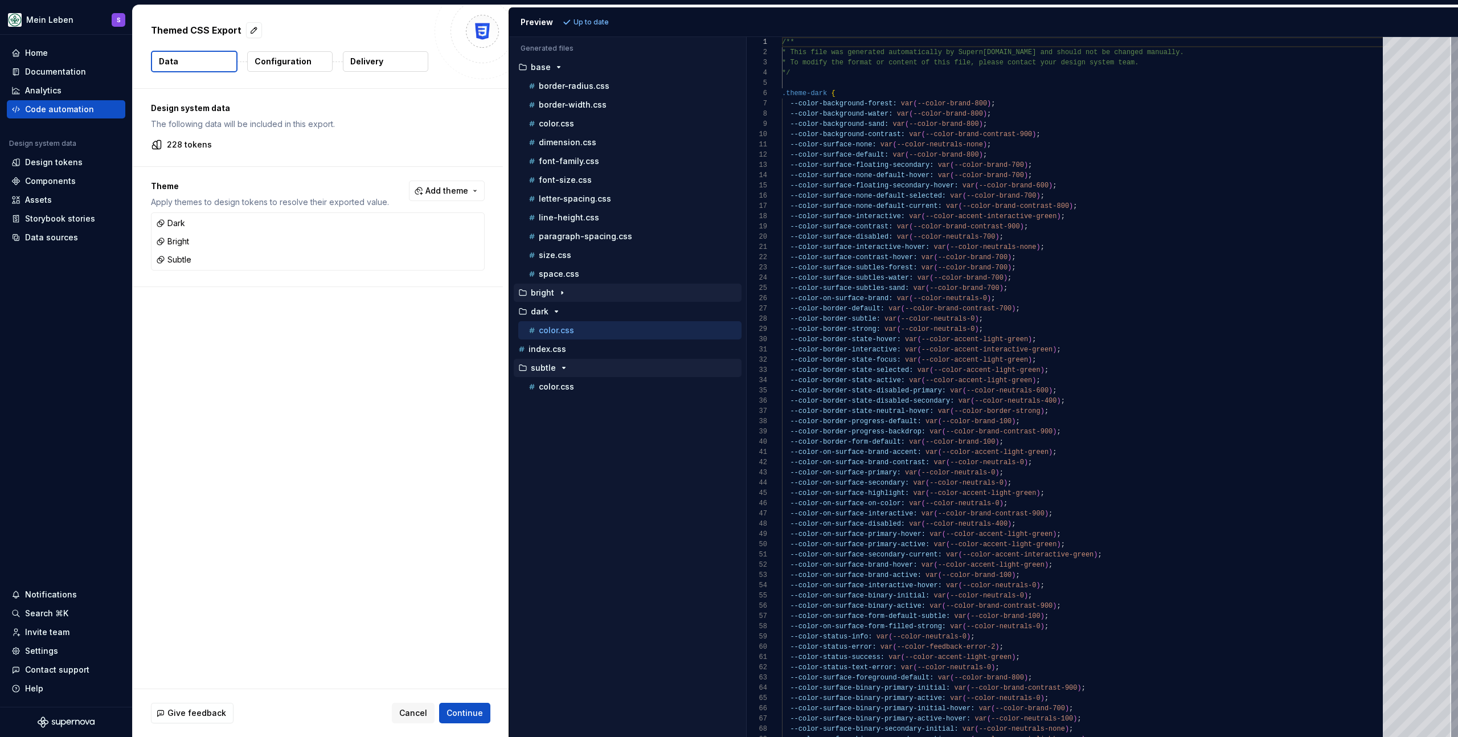
click at [571, 294] on div "bright" at bounding box center [629, 292] width 226 height 9
click at [288, 63] on p "Configuration" at bounding box center [283, 61] width 57 height 11
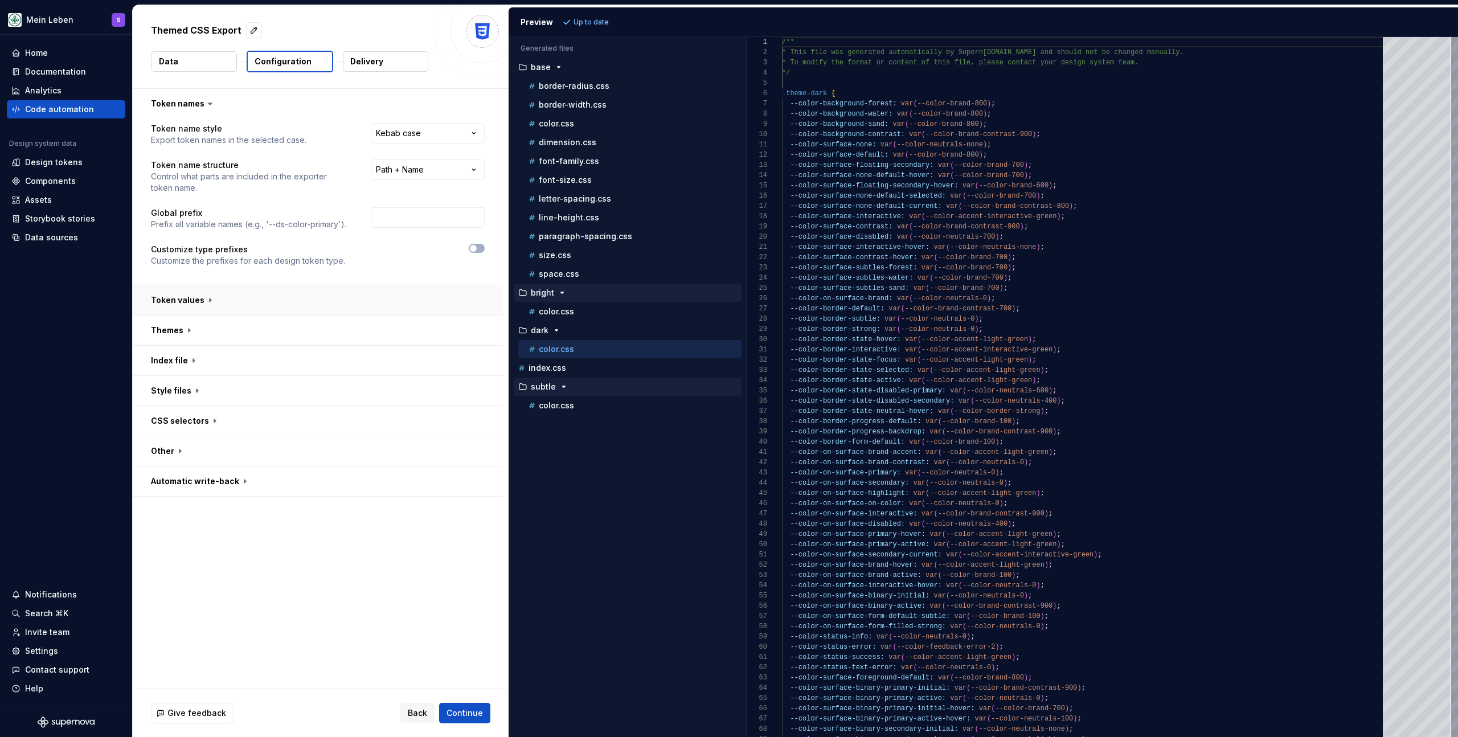
click at [239, 301] on button "button" at bounding box center [318, 300] width 370 height 30
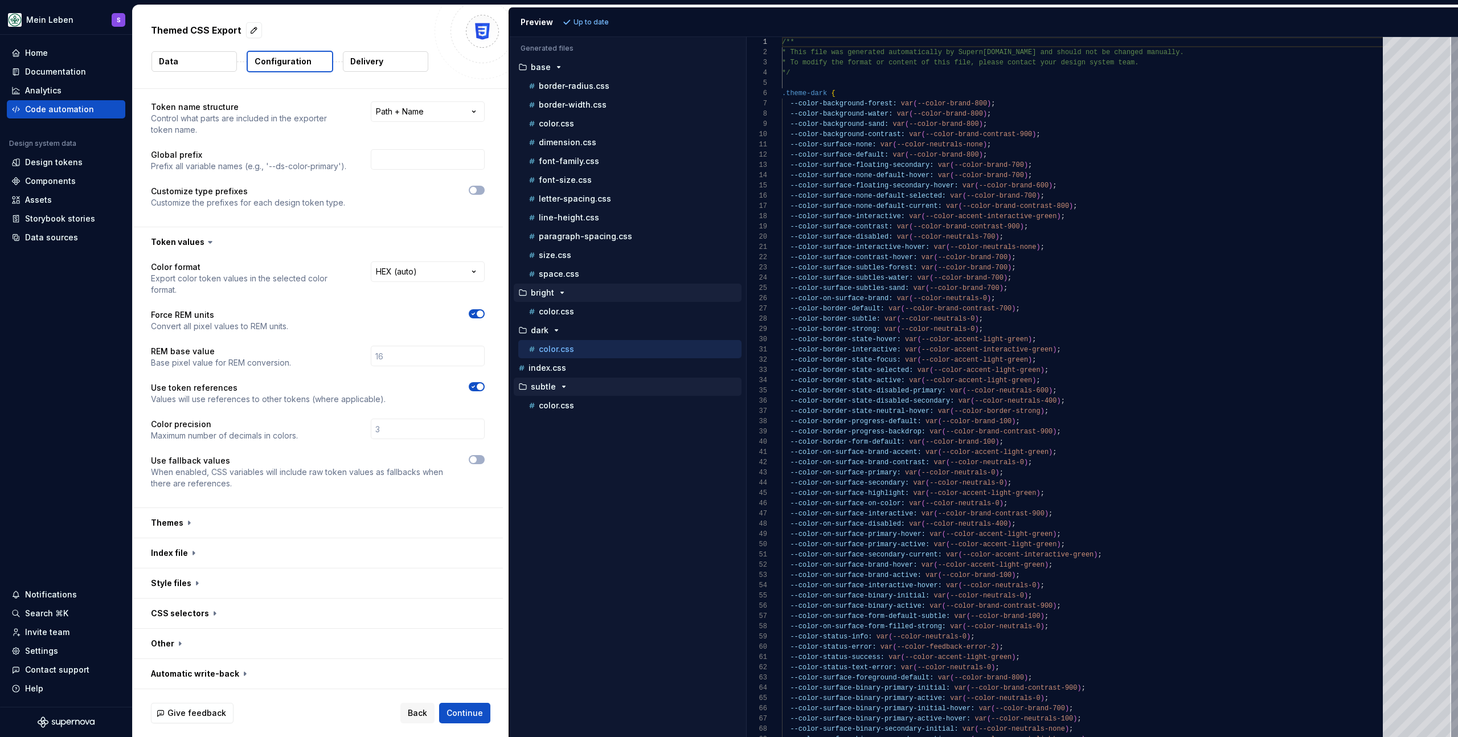
scroll to position [59, 0]
click at [284, 520] on button "button" at bounding box center [318, 523] width 370 height 30
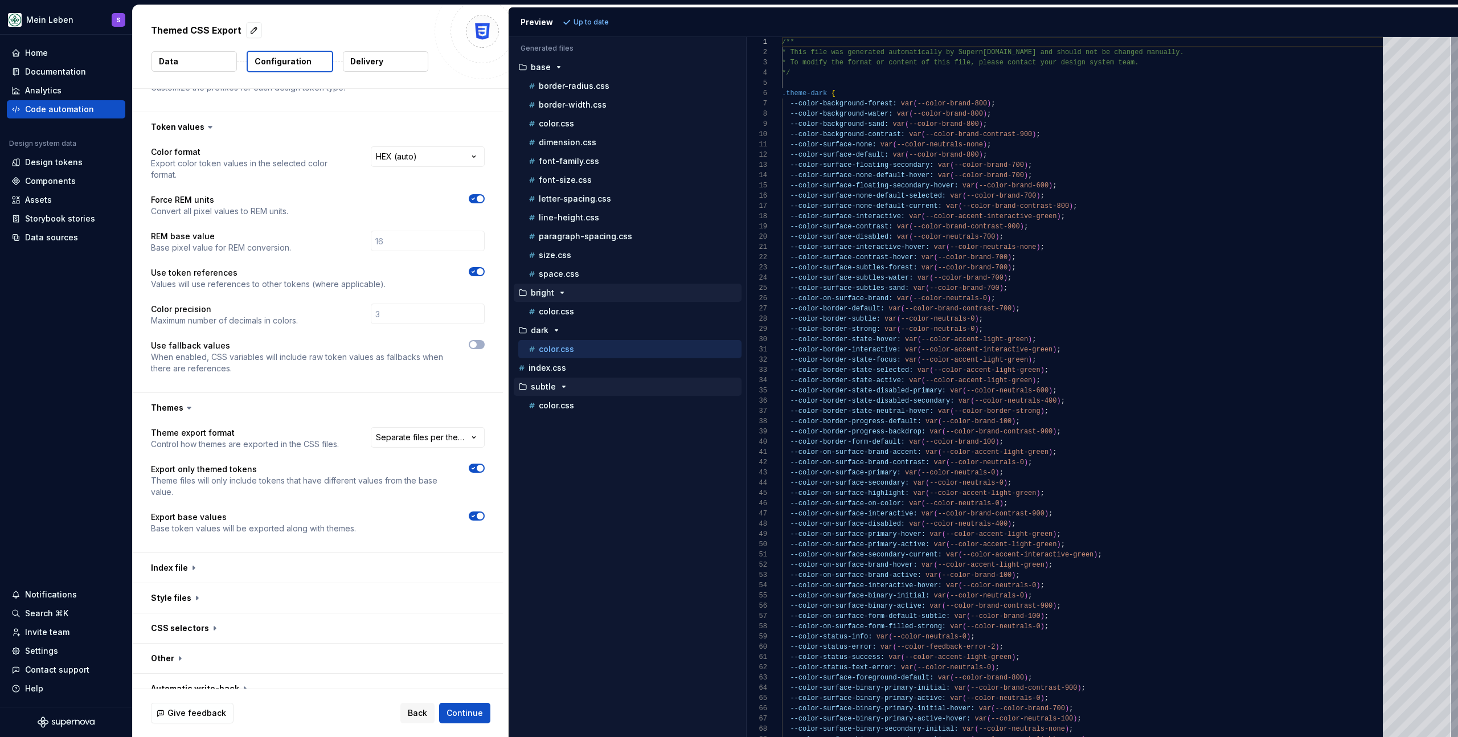
scroll to position [189, 0]
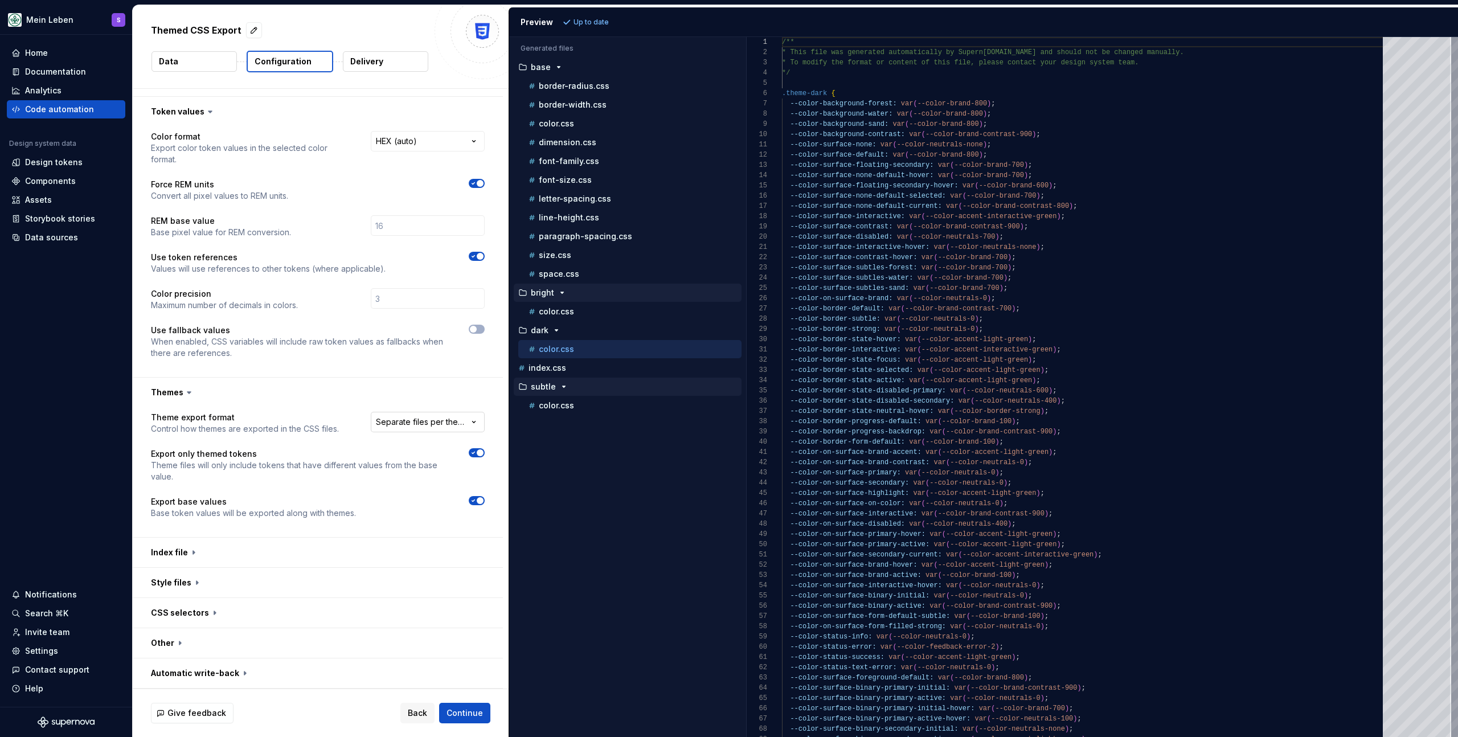
click at [427, 420] on html "**********" at bounding box center [729, 368] width 1458 height 737
click at [426, 420] on html "**********" at bounding box center [729, 368] width 1458 height 737
click at [473, 501] on icon "button" at bounding box center [473, 501] width 3 height 2
click at [591, 16] on button "Refresh preview" at bounding box center [598, 22] width 76 height 16
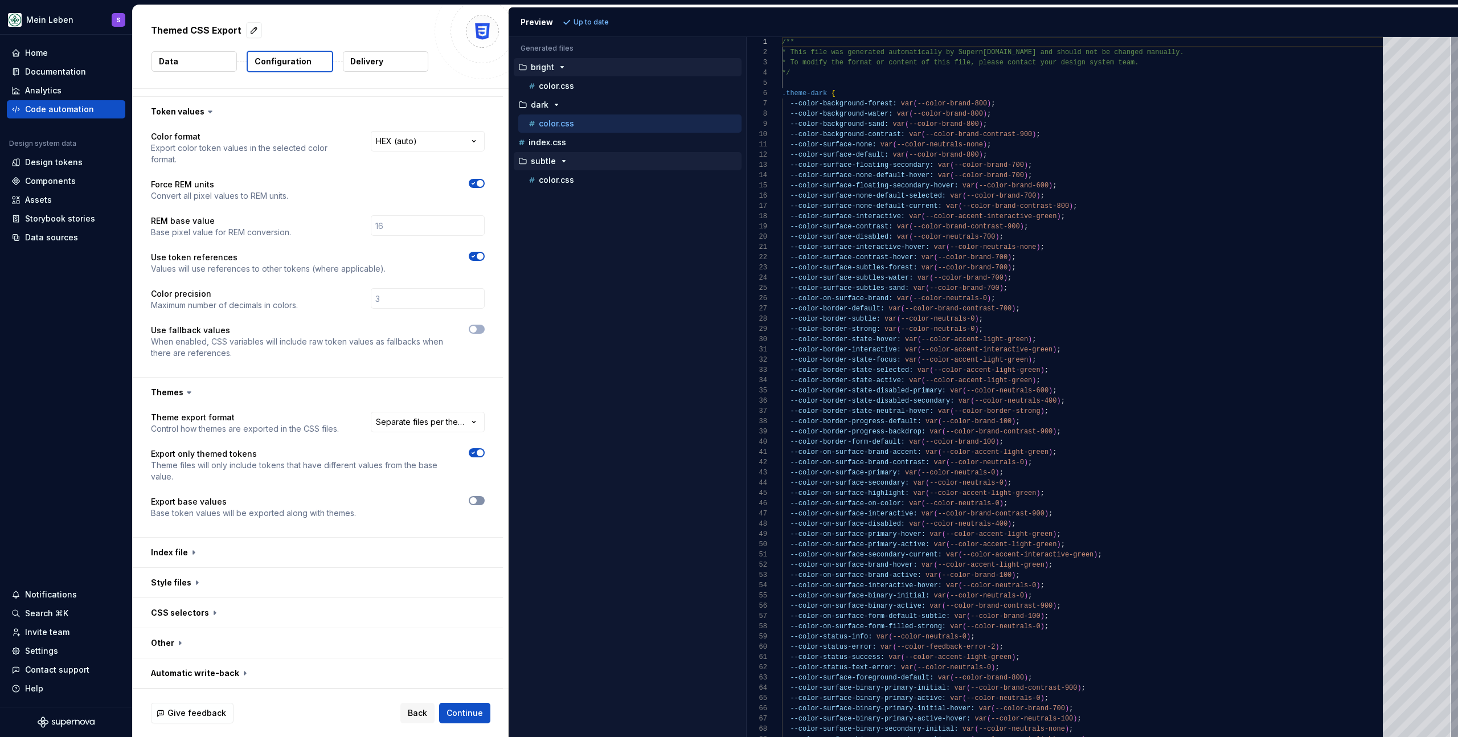
click at [474, 500] on span "button" at bounding box center [473, 500] width 7 height 7
click at [577, 27] on button "Refresh preview" at bounding box center [598, 22] width 76 height 16
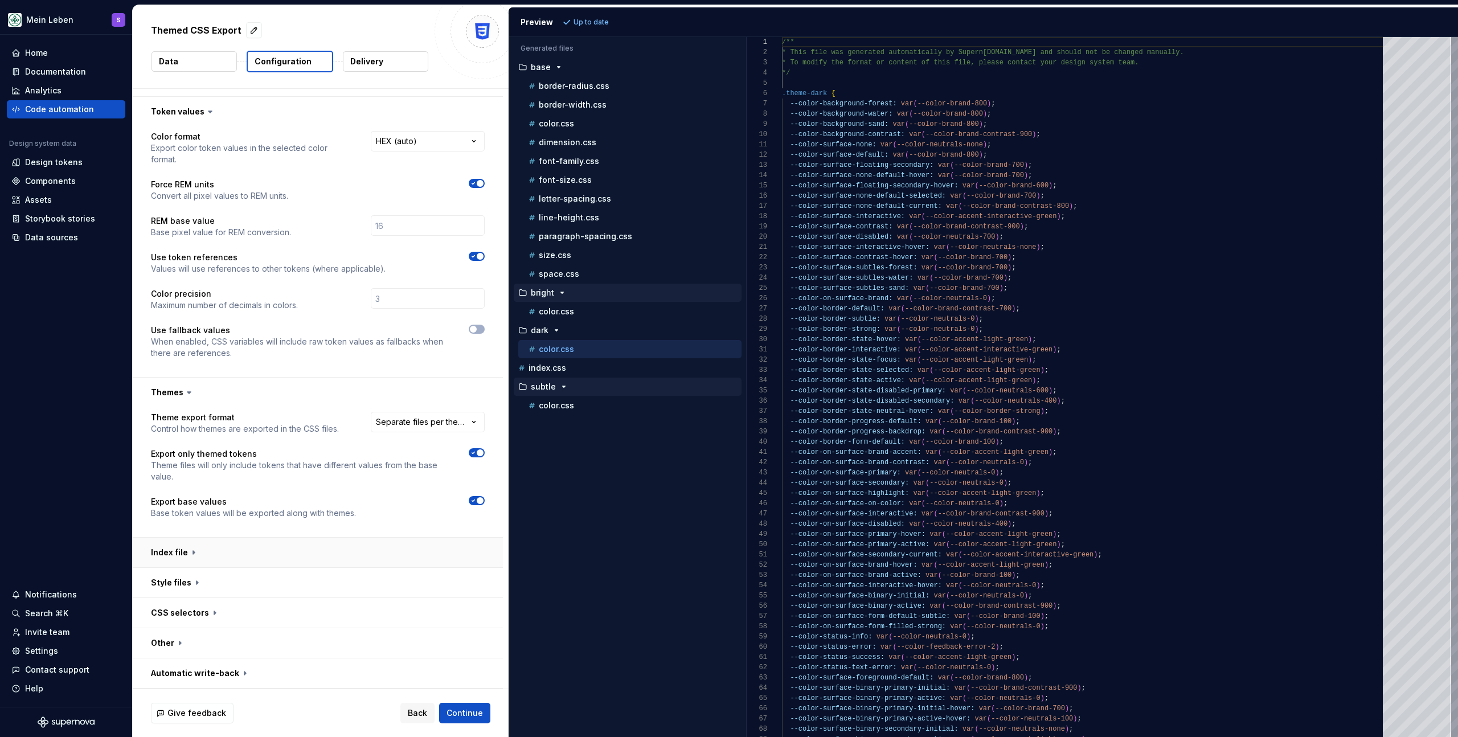
click at [275, 546] on button "button" at bounding box center [318, 553] width 370 height 30
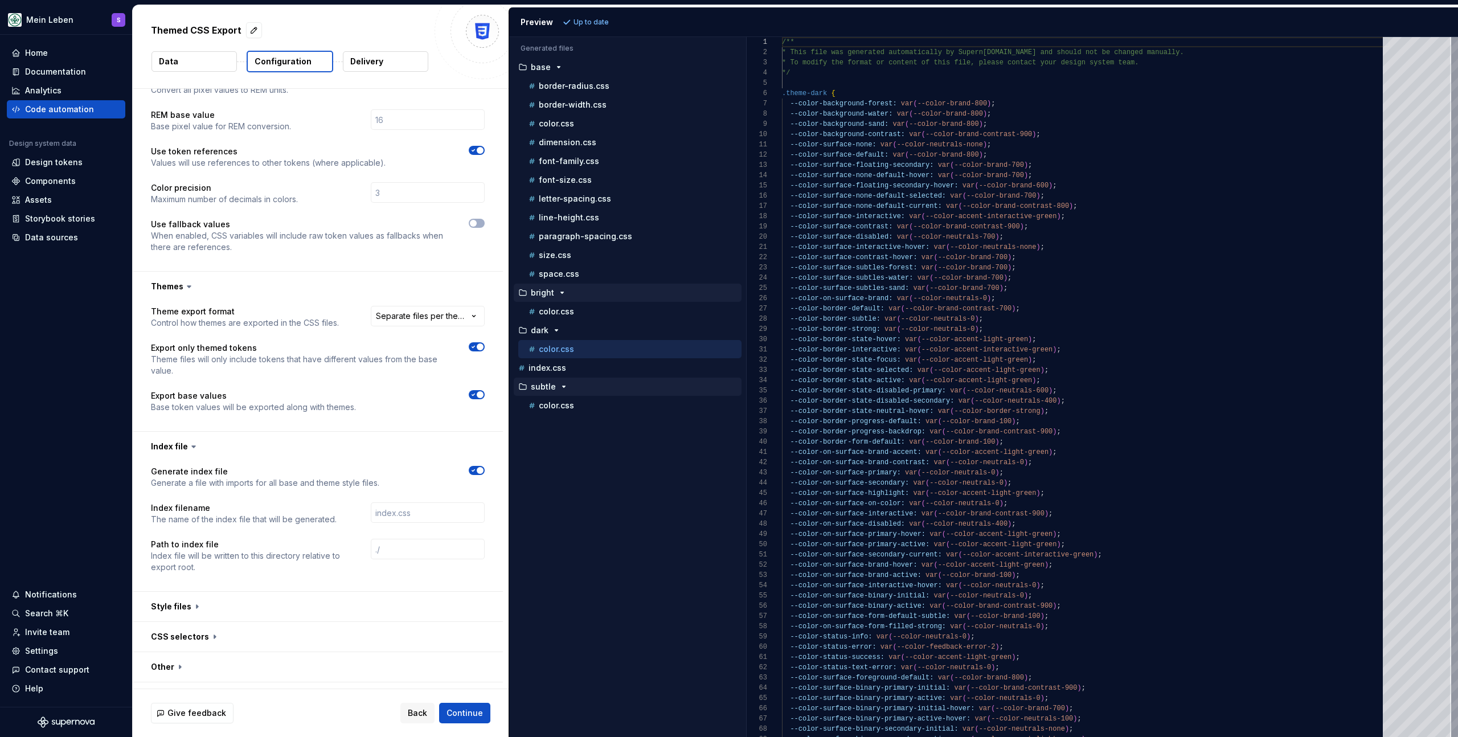
scroll to position [318, 0]
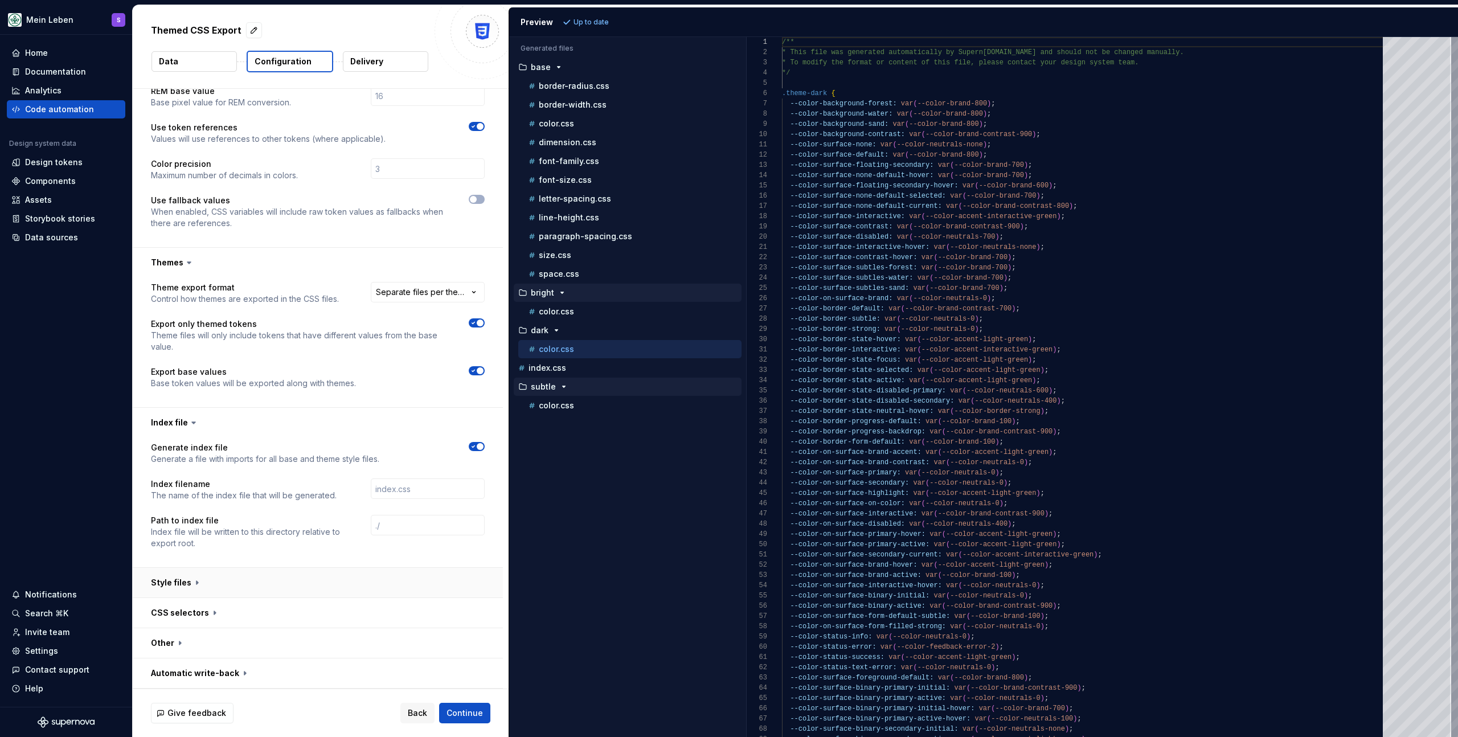
click at [269, 582] on button "button" at bounding box center [318, 583] width 370 height 30
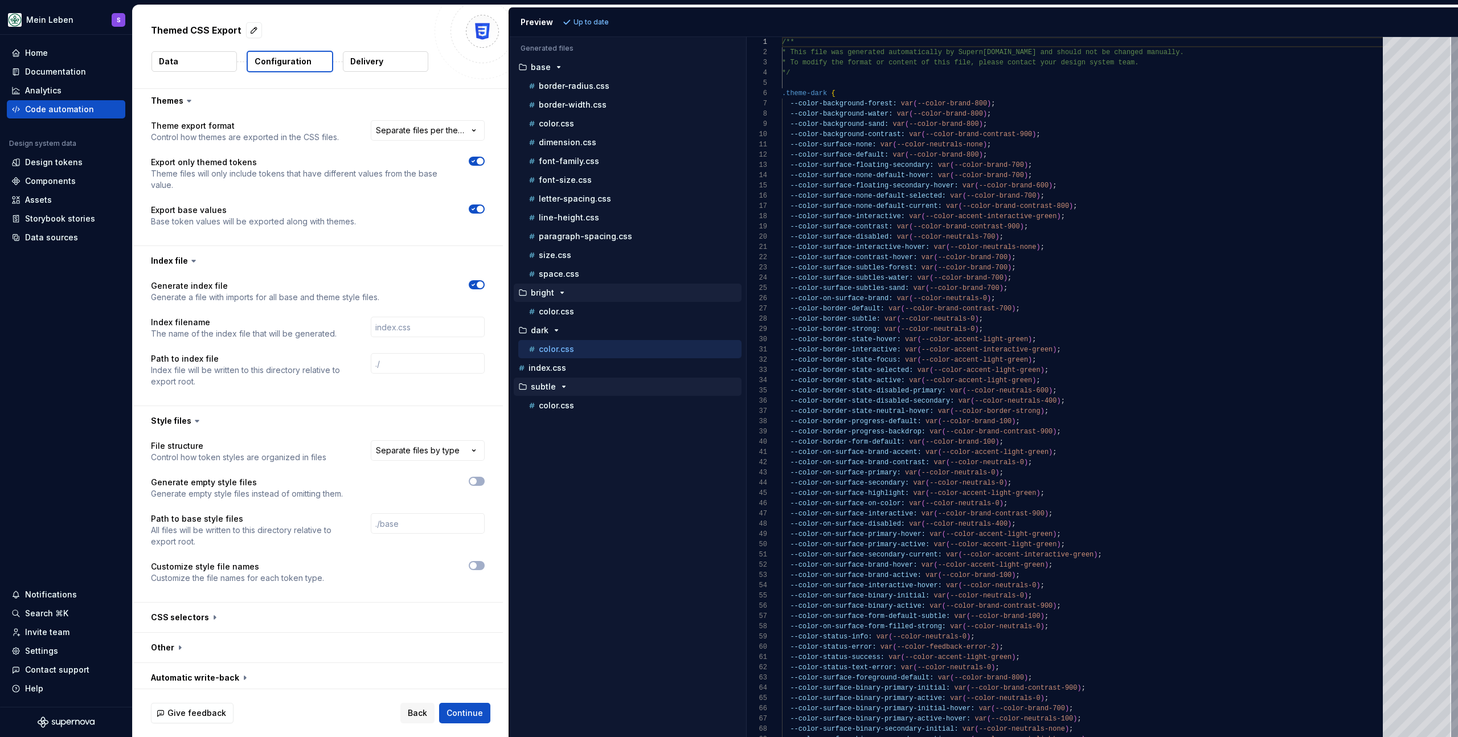
scroll to position [485, 0]
click at [440, 447] on html "**********" at bounding box center [729, 368] width 1458 height 737
click at [572, 29] on button "Refresh preview" at bounding box center [598, 22] width 76 height 16
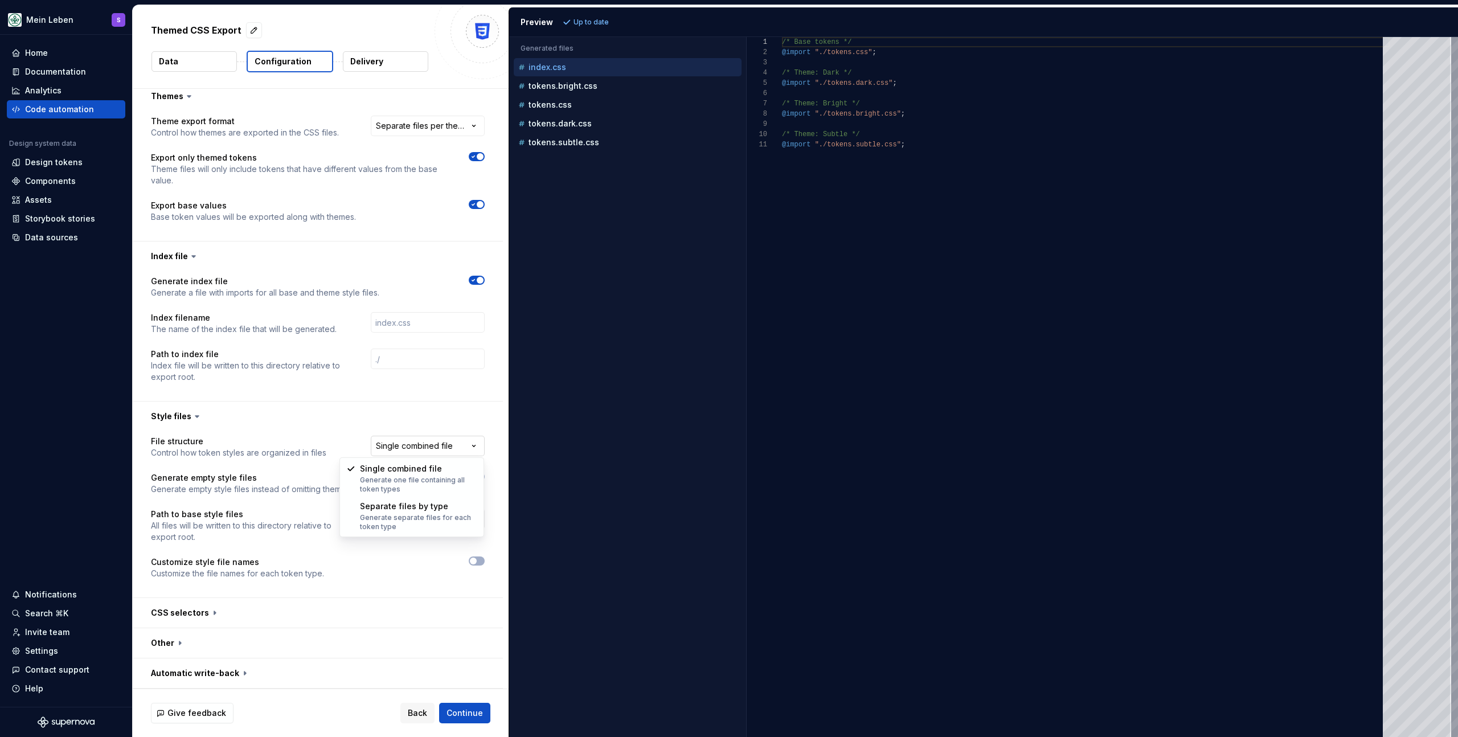
click at [419, 446] on html "**********" at bounding box center [729, 368] width 1458 height 737
select select "**********"
click at [583, 19] on span "Refresh preview" at bounding box center [602, 22] width 57 height 9
type textarea "**********"
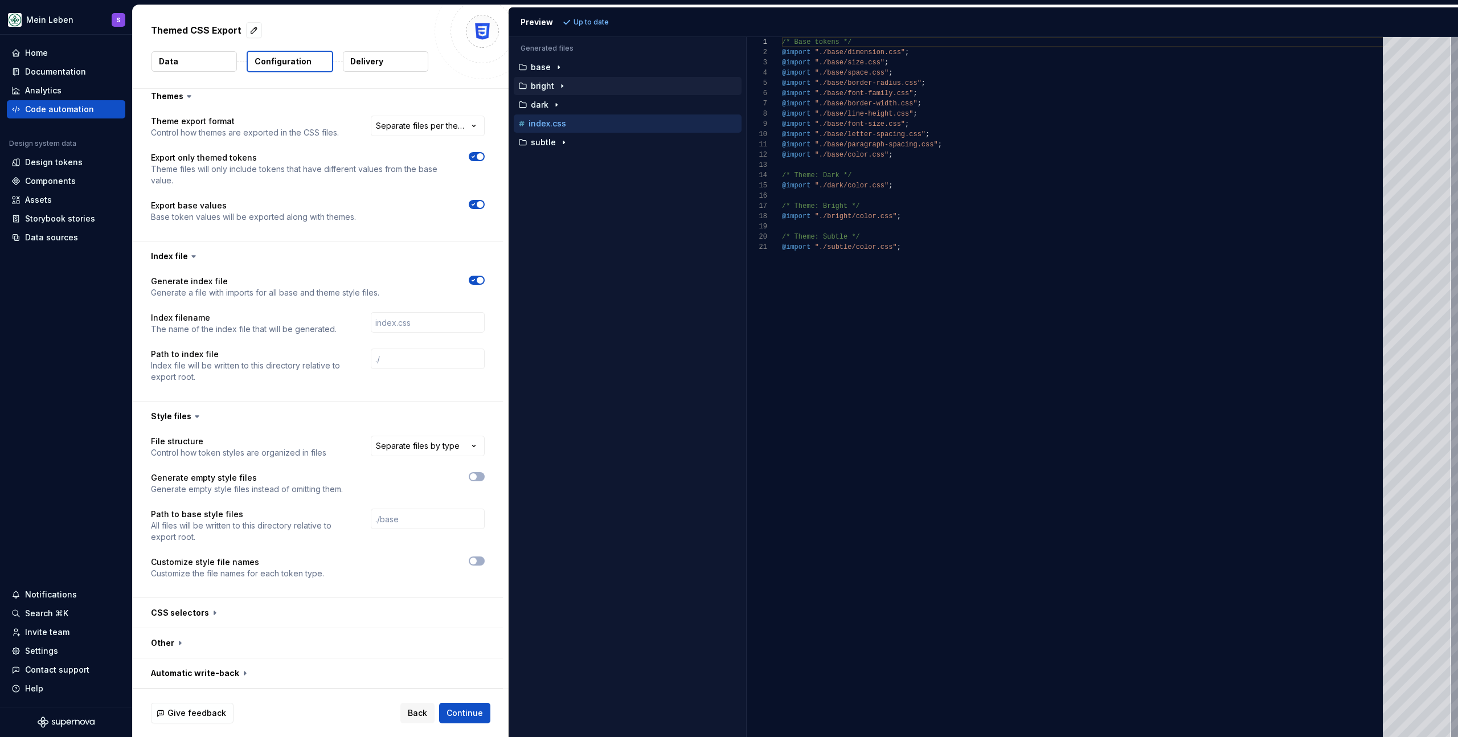
click at [561, 369] on div "Accessibility guide for tree . Navigate the tree with the arrow keys. Common tr…" at bounding box center [627, 396] width 237 height 682
click at [567, 365] on div "Accessibility guide for tree . Navigate the tree with the arrow keys. Common tr…" at bounding box center [627, 396] width 237 height 682
click at [570, 331] on div "Accessibility guide for tree . Navigate the tree with the arrow keys. Common tr…" at bounding box center [627, 396] width 237 height 682
click at [557, 141] on div "button" at bounding box center [564, 142] width 14 height 9
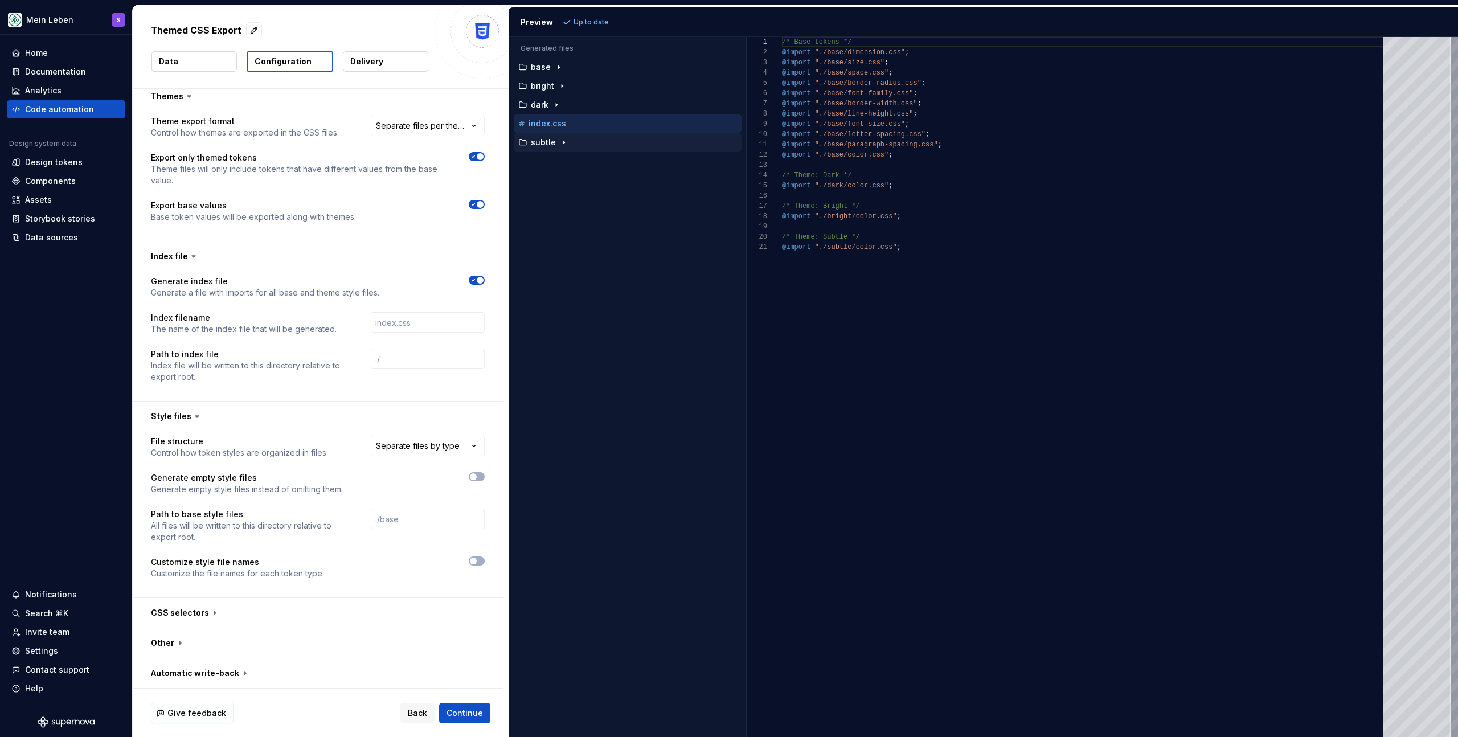
click at [557, 141] on div "button" at bounding box center [564, 142] width 14 height 9
click at [569, 238] on div "Accessibility guide for tree . Navigate the tree with the arrow keys. Common tr…" at bounding box center [627, 396] width 237 height 682
